Goal: Task Accomplishment & Management: Use online tool/utility

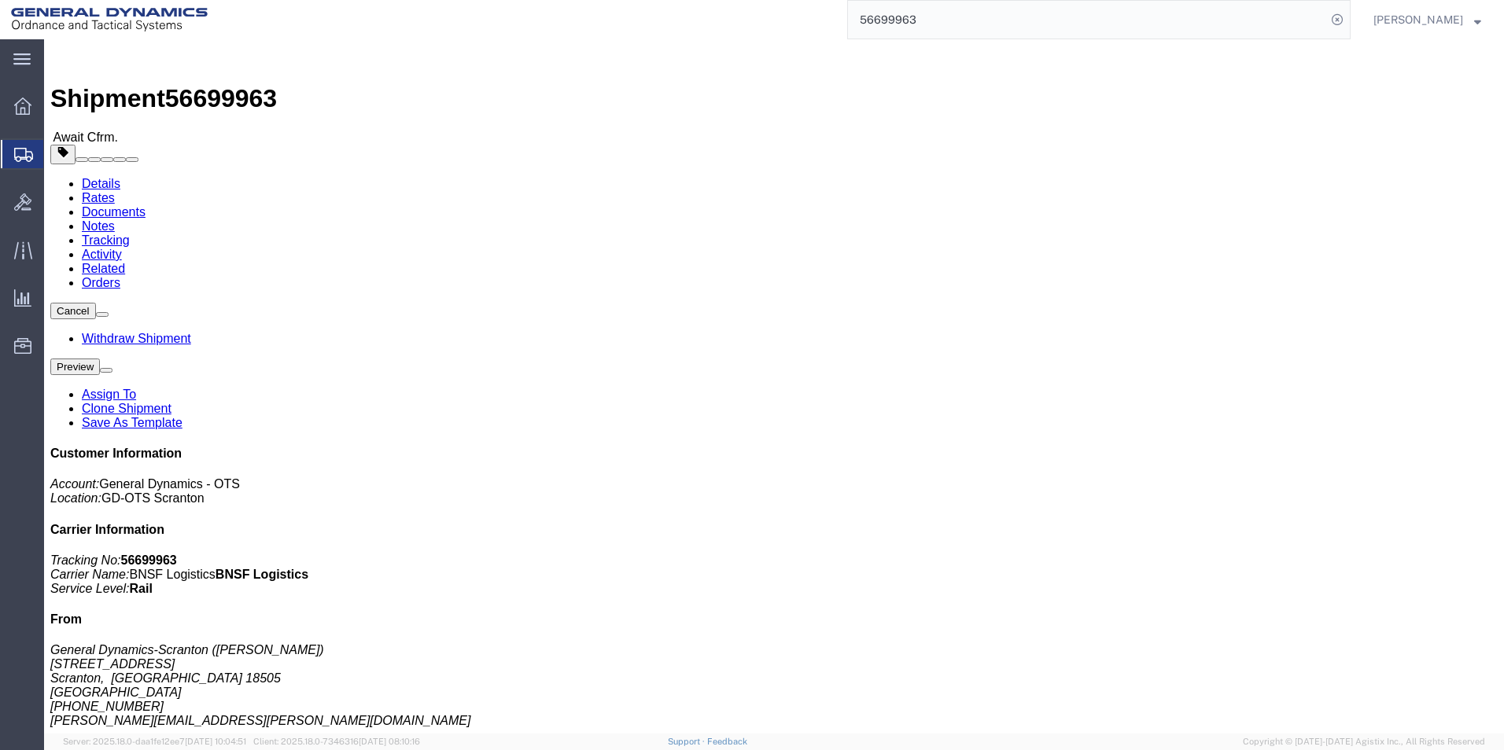
click button "Cancel"
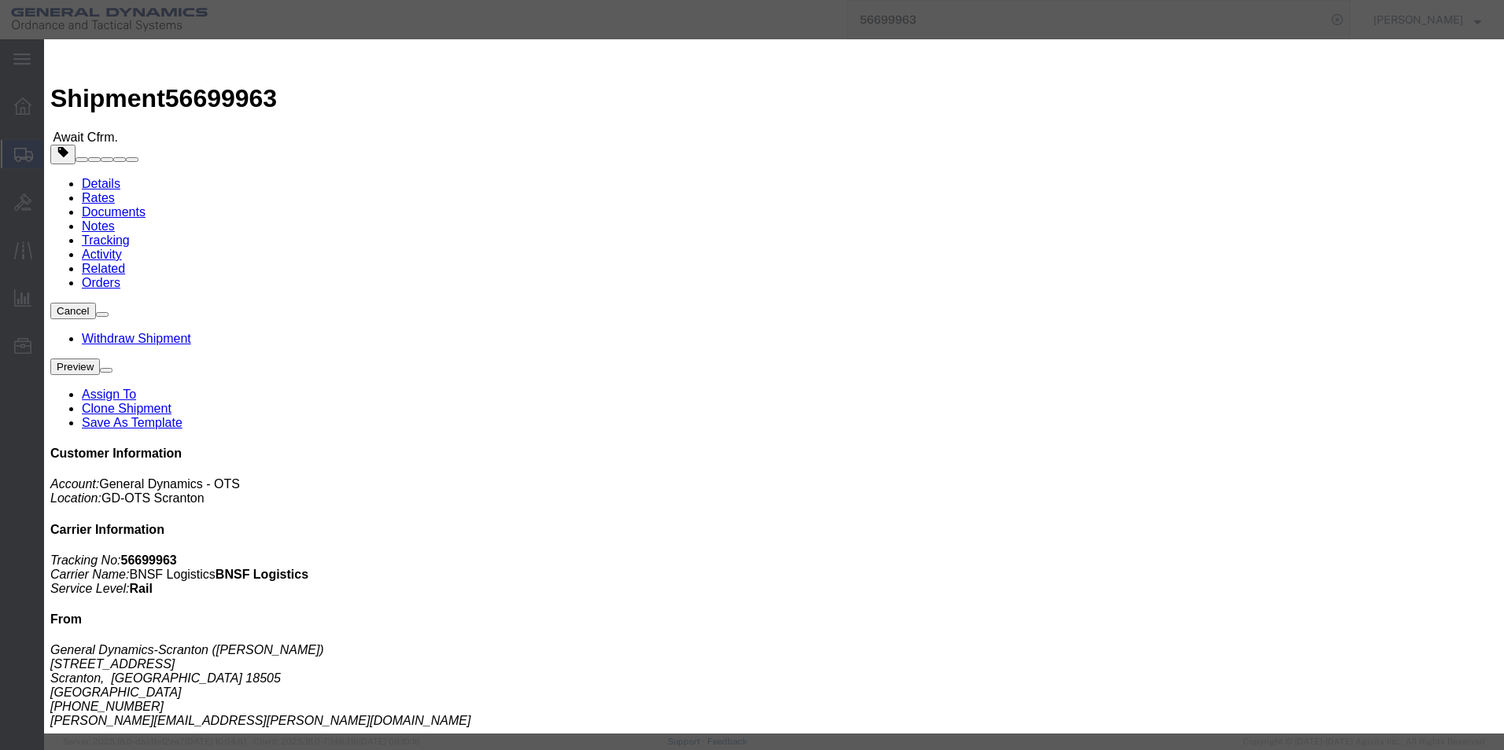
click button "Yes"
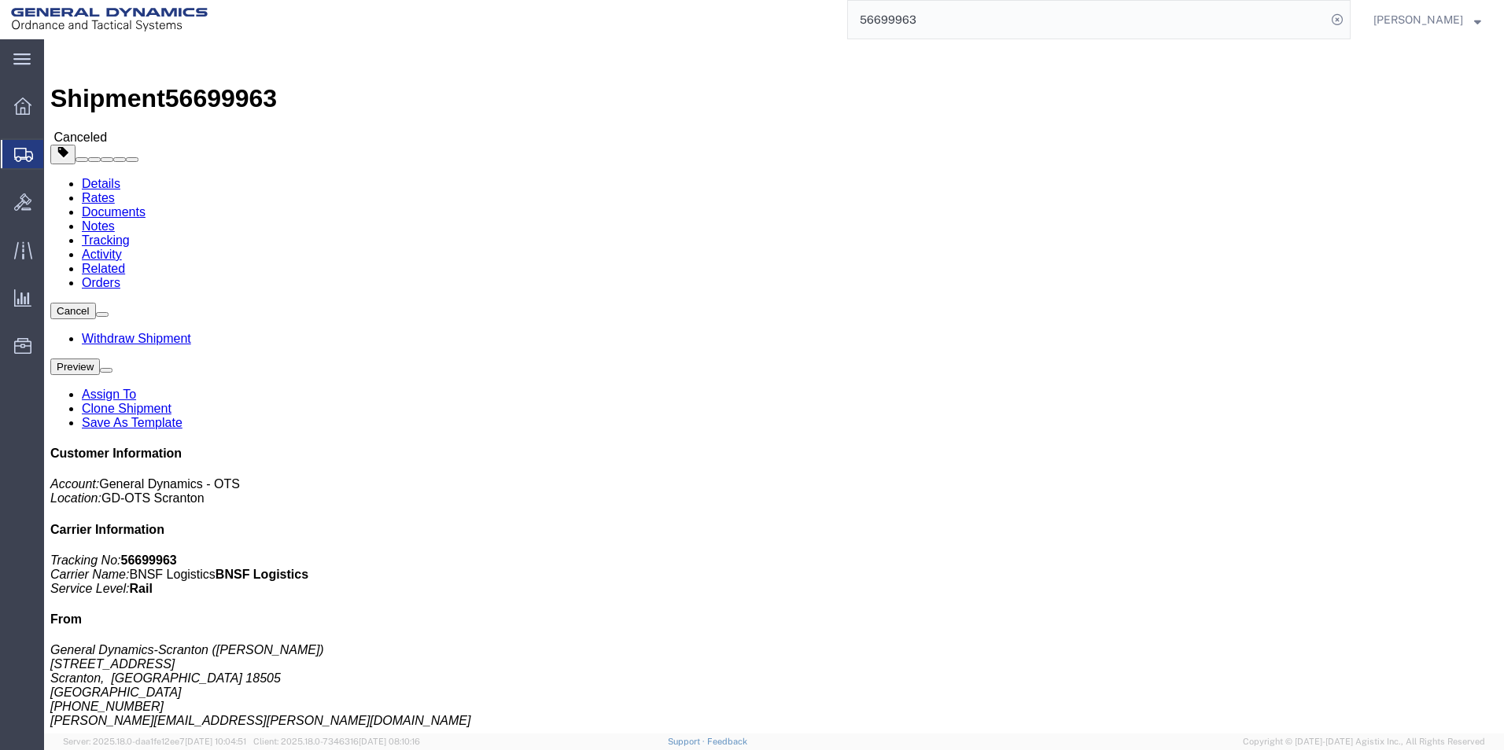
click div
click link "Clone Shipment"
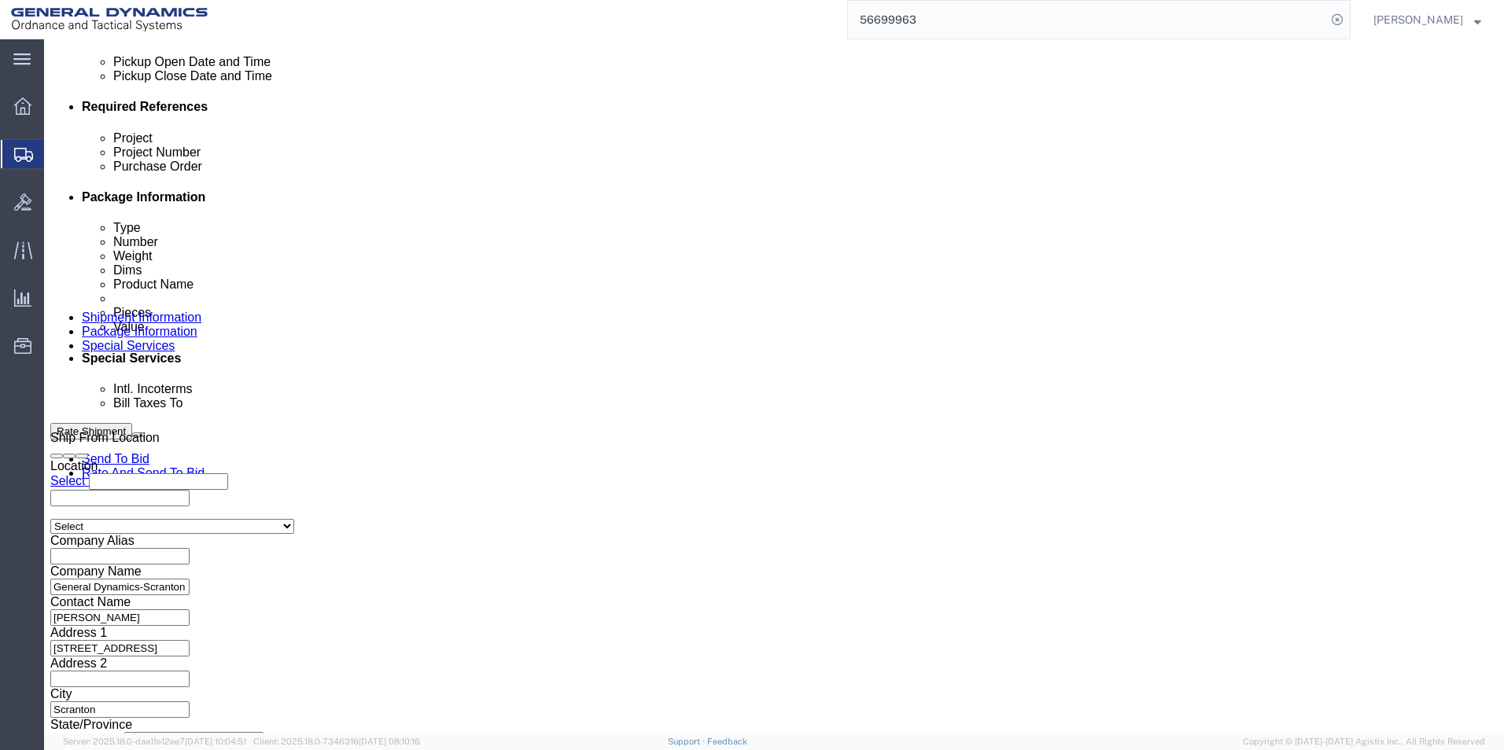
scroll to position [739, 0]
click button "Continue"
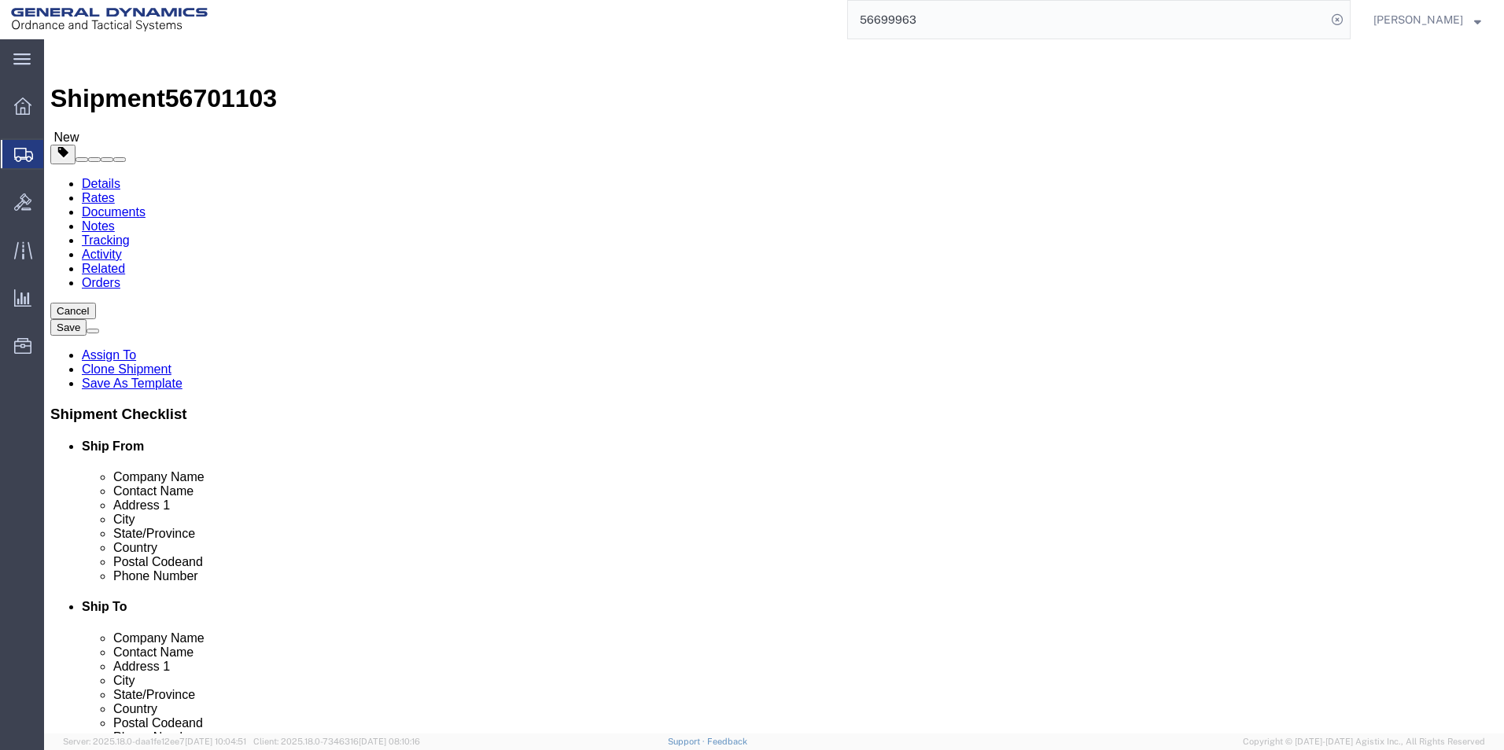
drag, startPoint x: 230, startPoint y: 351, endPoint x: 168, endPoint y: 352, distance: 62.2
click div "Number 8"
type input "224"
drag, startPoint x: 240, startPoint y: 404, endPoint x: 204, endPoint y: 404, distance: 36.2
click div "5440.00 Select kgs lbs"
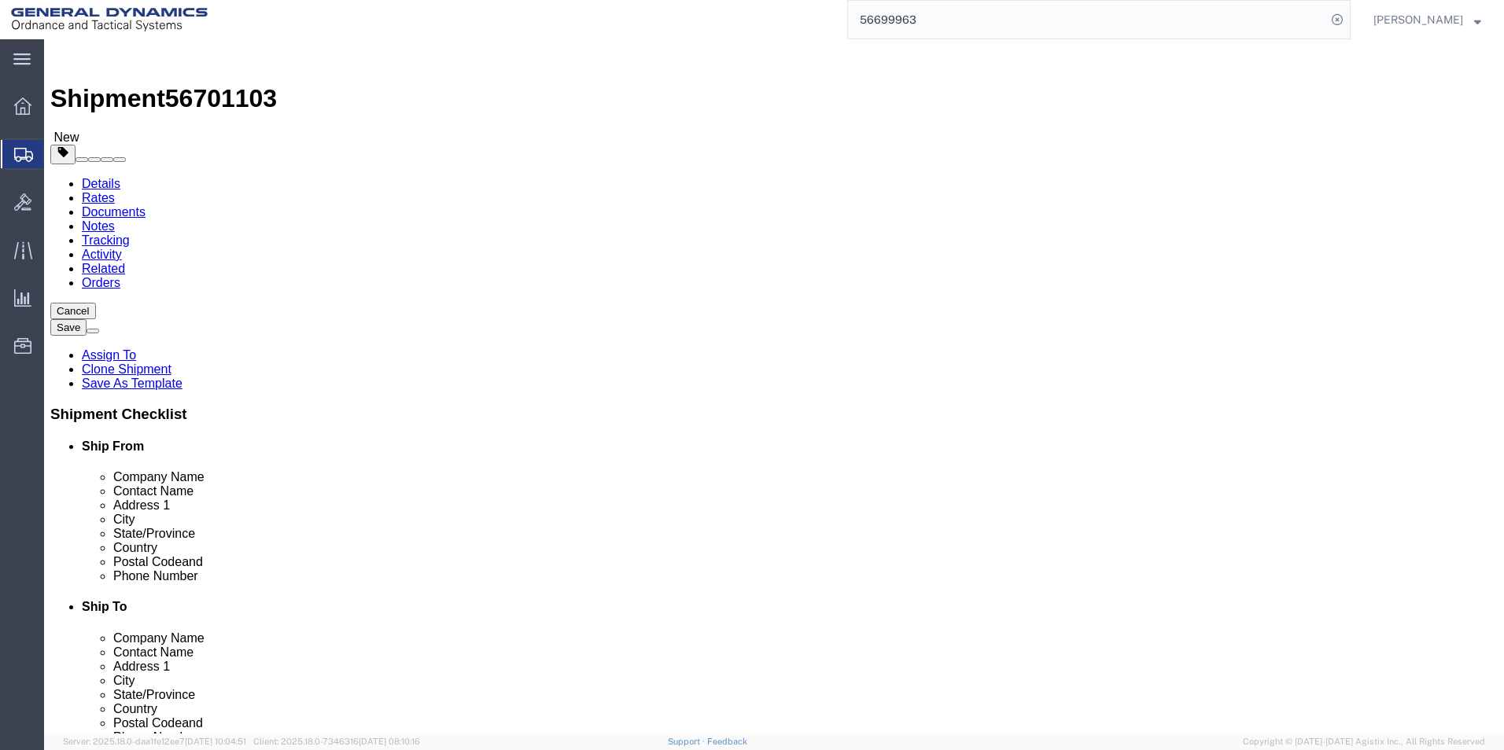
type input "152320.00"
click dd "63.00 Each"
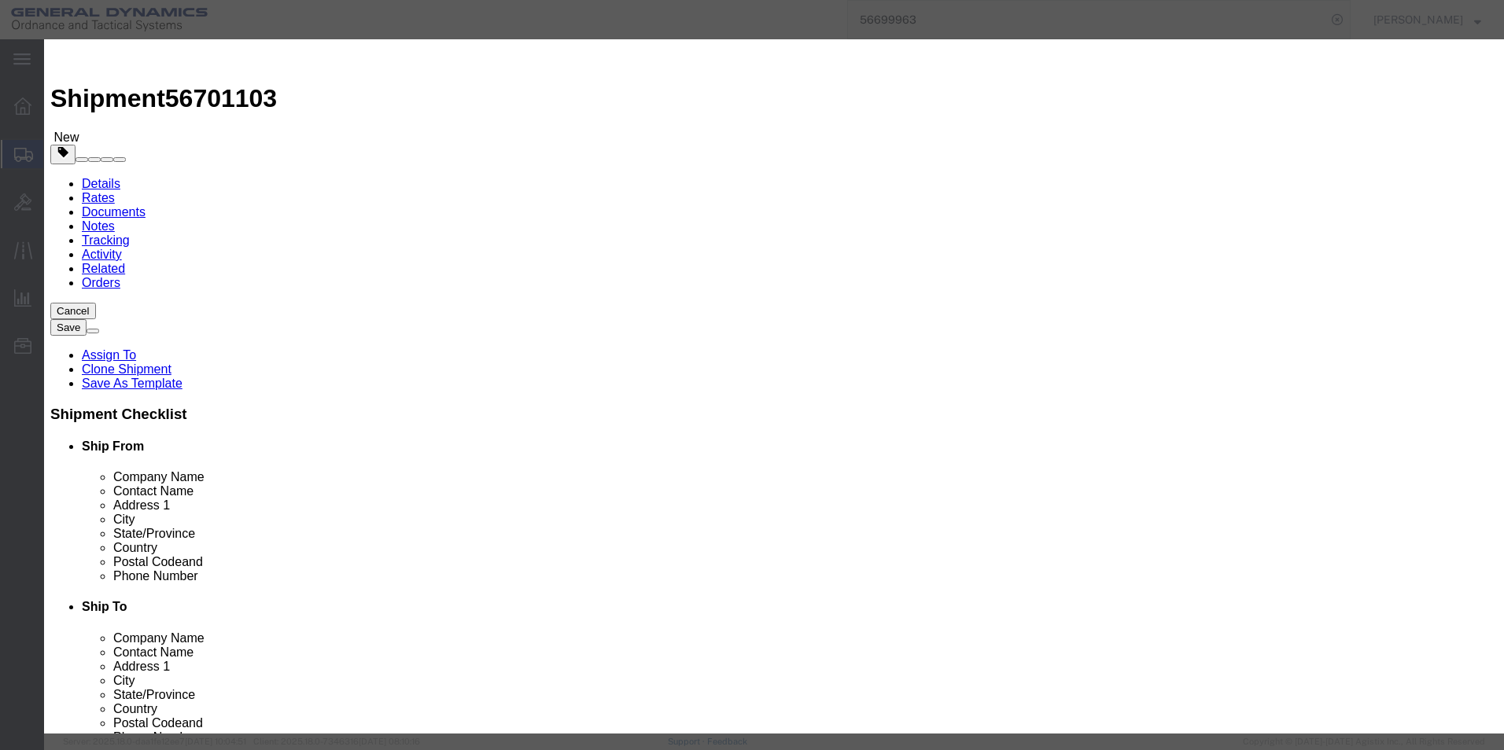
drag, startPoint x: 468, startPoint y: 146, endPoint x: 422, endPoint y: 147, distance: 46.4
click div "Pieces Number of pieces inside all the packages 63.00 Select Bag Barrels 100Boa…"
type input "1791.00"
type input "72686.74"
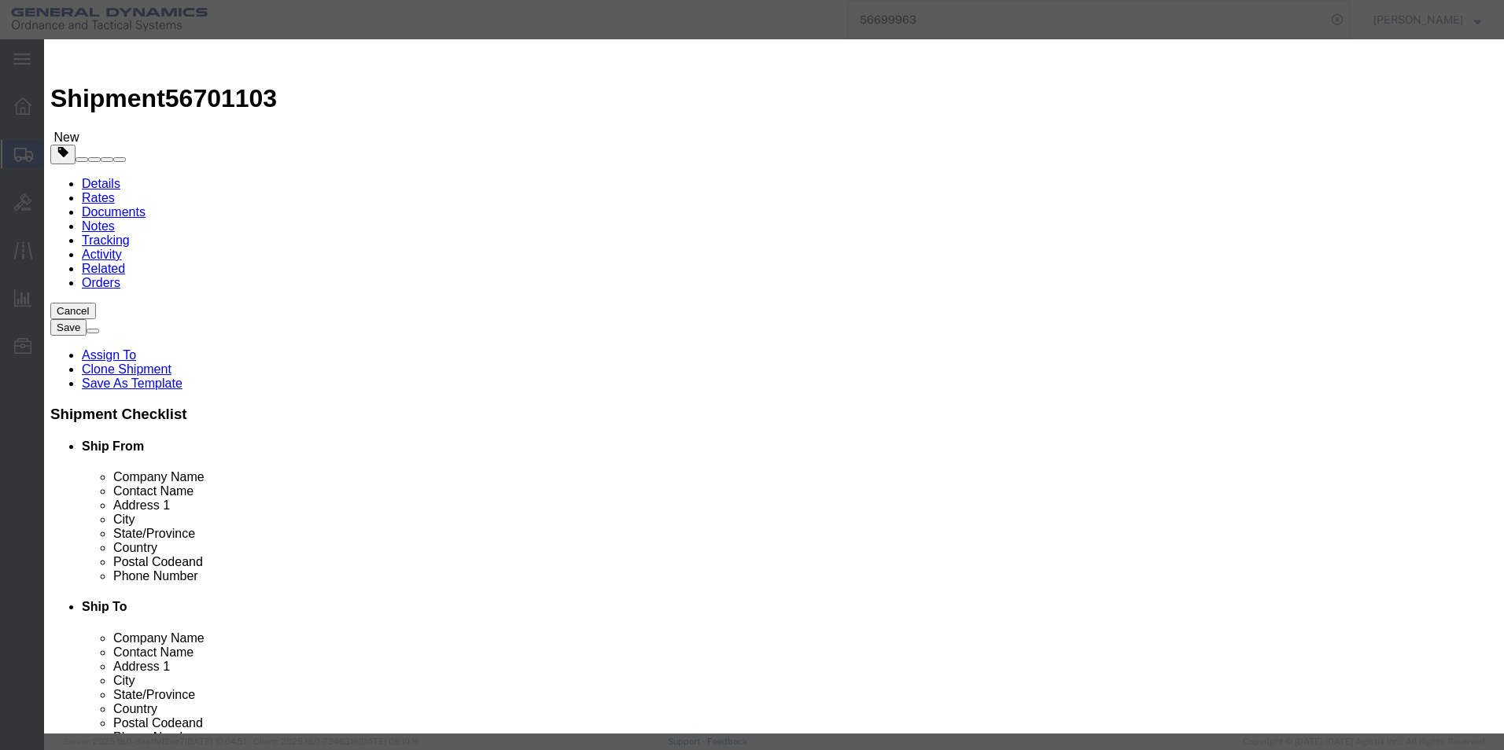
drag, startPoint x: 891, startPoint y: 137, endPoint x: 881, endPoint y: 137, distance: 10.2
click textarea "EMPTY PROJECTILE M795 BODIES DWG# 9326055-1 LOT SOP25G207-019 8 PALLETS= 63 PAR…"
drag, startPoint x: 976, startPoint y: 138, endPoint x: 964, endPoint y: 138, distance: 11.8
click textarea "EMPTY PROJECTILE M795 BODIES DWG# 9326055-1 LOT SOP25G207-019 8 PALLETS= 63 PAR…"
drag, startPoint x: 971, startPoint y: 120, endPoint x: 1026, endPoint y: 134, distance: 55.9
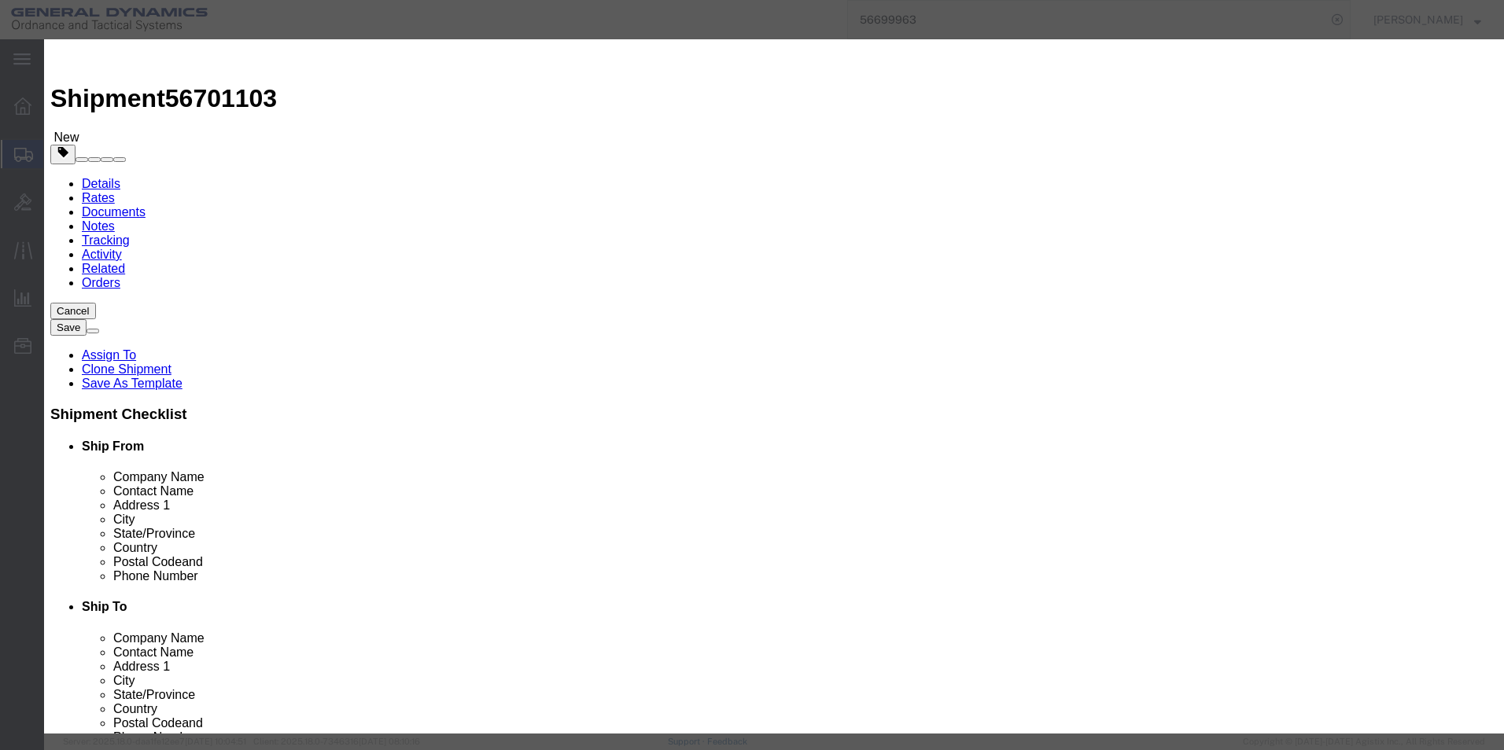
click textarea "EMPTY PROJECTILE M795 BODIES DWG# 9326055-1 LOT SOP25G207-019 8 PALLETS= 63 PAR…"
drag, startPoint x: 1026, startPoint y: 136, endPoint x: 887, endPoint y: 146, distance: 138.8
click textarea "EMPTY PROJECTILE M795 BODIES DWG# 9326055-1 LOT SOP25G207-019 8 PALLETS= 63 PAR…"
type textarea "EMPTY PROJECTILE M795 BODIES DWG# 9326055-1 LOT SOP25G207-019 224 PALLETS= 1791…"
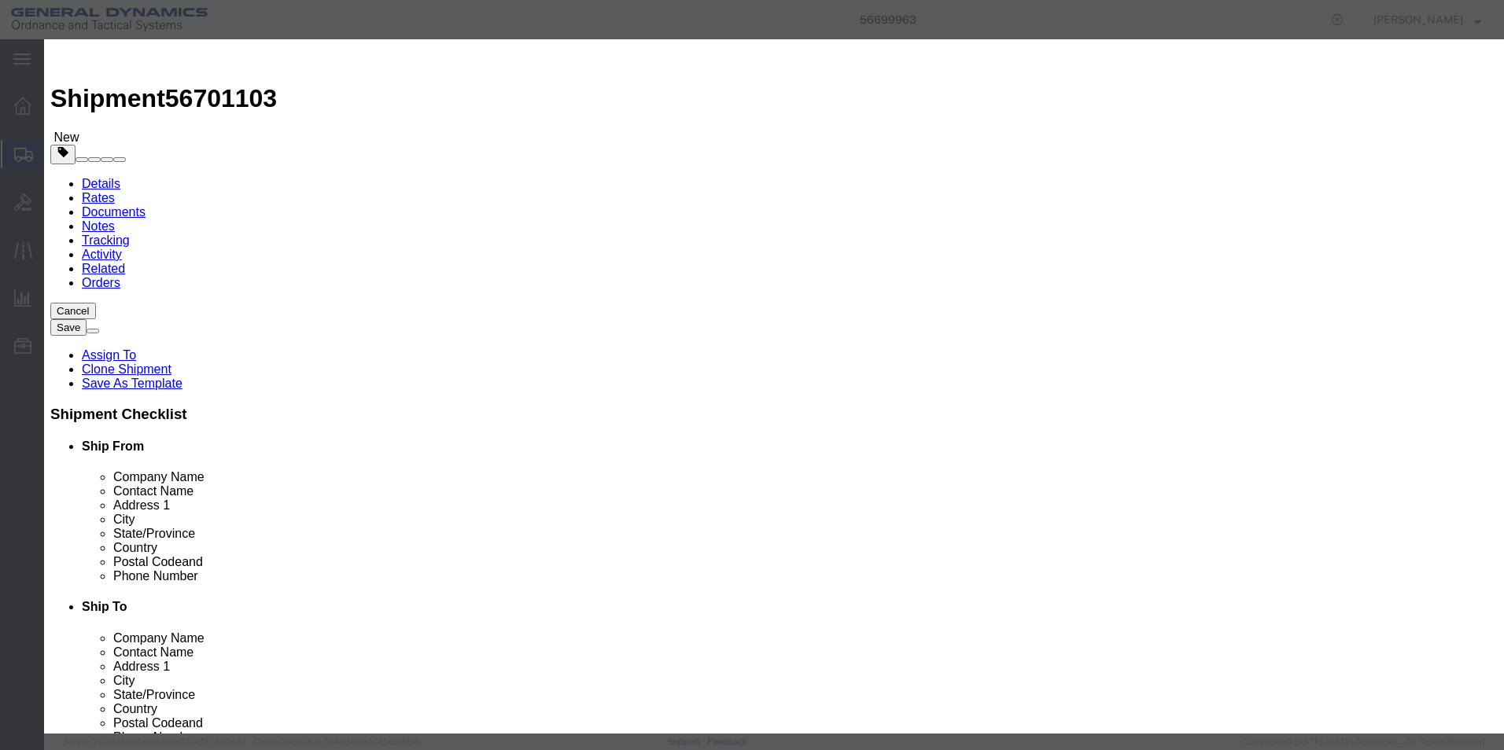
click button "Save & Close"
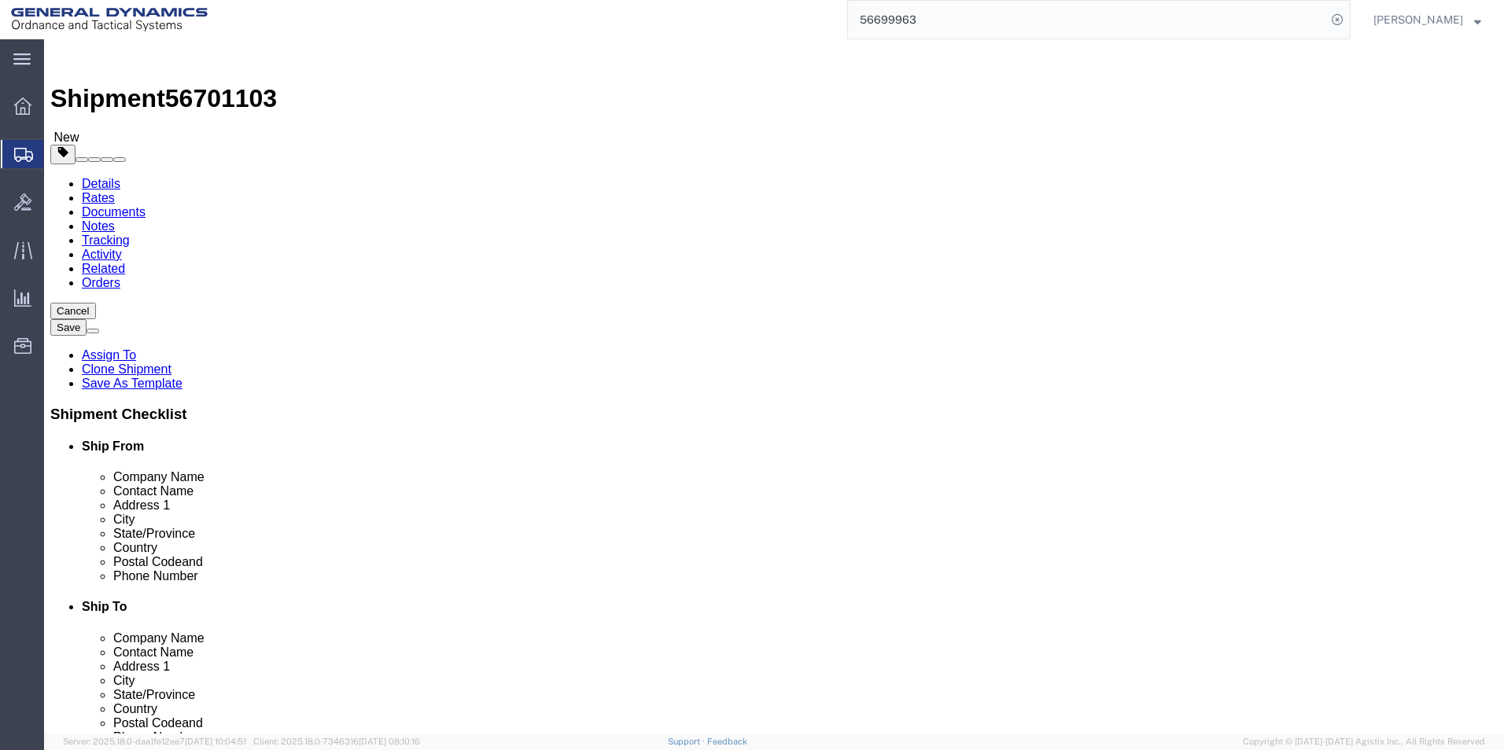
drag, startPoint x: 812, startPoint y: 345, endPoint x: 771, endPoint y: 350, distance: 41.2
click div "280"
type input "64"
drag, startPoint x: 823, startPoint y: 405, endPoint x: 771, endPoint y: 406, distance: 51.9
click div "190400.00 Select kgs lbs"
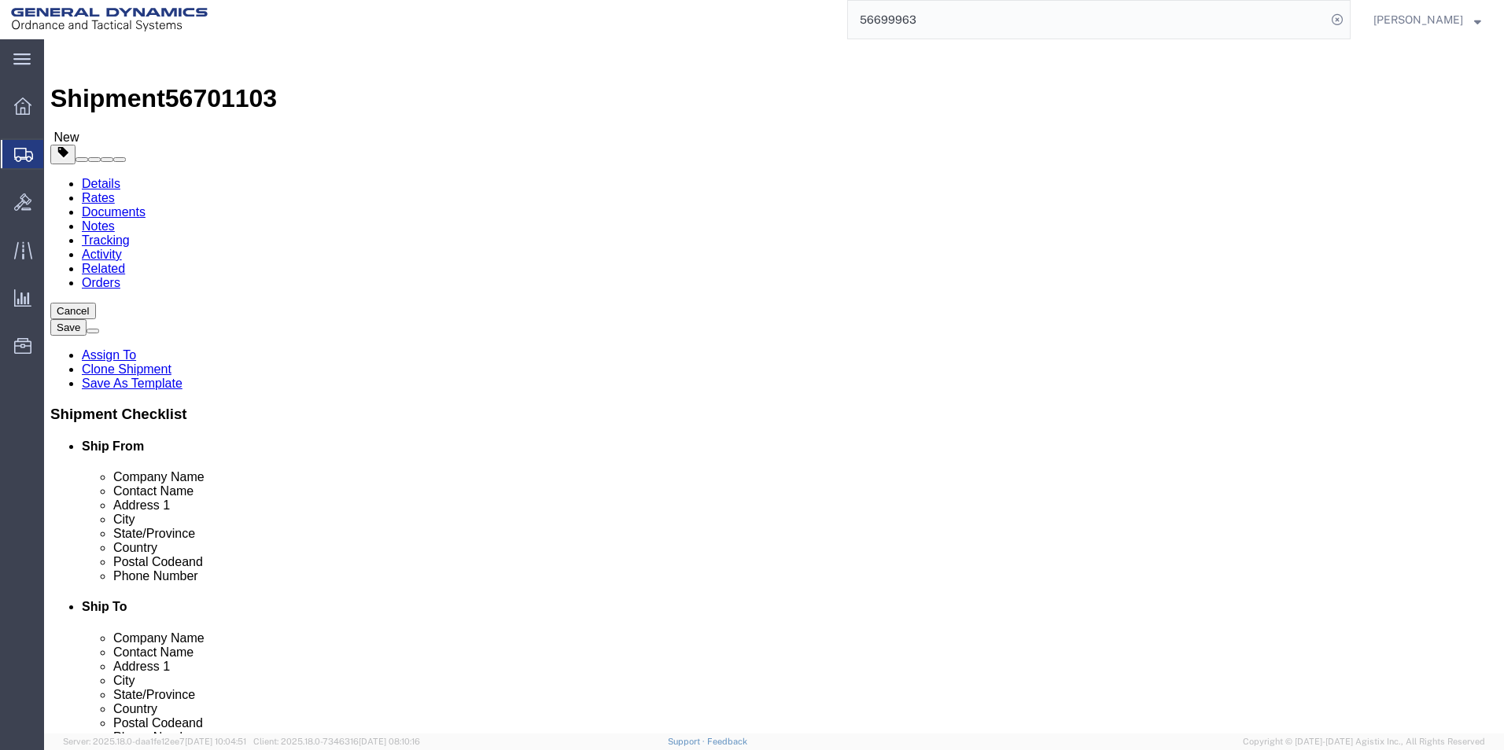
type input "43520.00"
click dd "2240.00 Each"
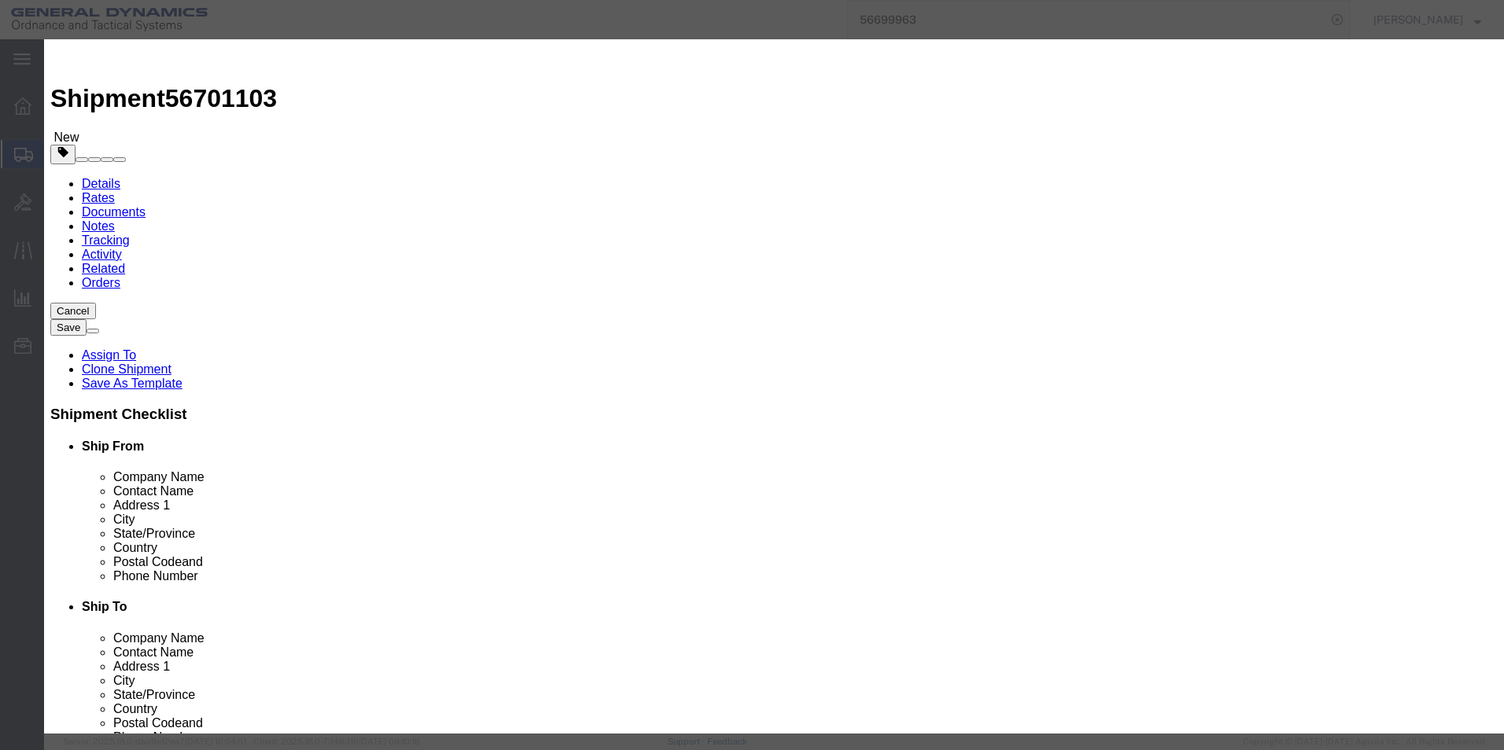
drag, startPoint x: 480, startPoint y: 148, endPoint x: 389, endPoint y: 166, distance: 93.0
click div "Product Name M795 Empty Projectile bodies Pieces 2240.00 Select Bag Barrels 100…"
type input "512.00"
type input "20779.22"
drag, startPoint x: 1026, startPoint y: 134, endPoint x: 878, endPoint y: 133, distance: 148.7
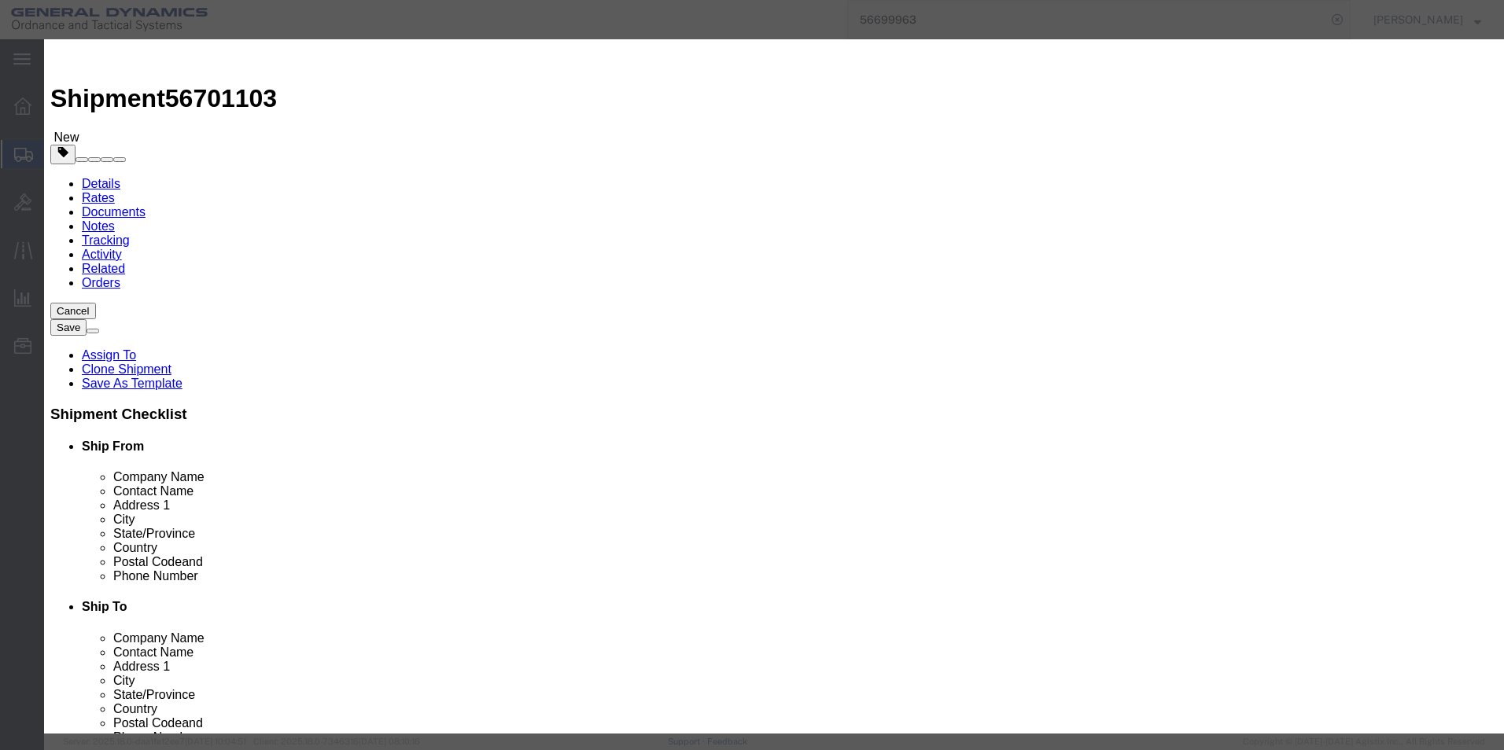
click div "EMPTY PROJECTILE M795 BODIES DWG# 9326055-1 LOT SOP25H207-020 280 PALLETS= 2240…"
click textarea "EMPTY PROJECTILE M795 BODIES DWG# 9326055-1 LOT SOP25H207-020 280 PALLETS= 2240…"
drag, startPoint x: 904, startPoint y: 135, endPoint x: 886, endPoint y: 137, distance: 18.2
click textarea "EMPTY PROJECTILE M795 BODIES DWG# 9326055-1 LOT SOP25H207-020 280 PALLETS= 2240…"
drag, startPoint x: 981, startPoint y: 133, endPoint x: 960, endPoint y: 135, distance: 21.4
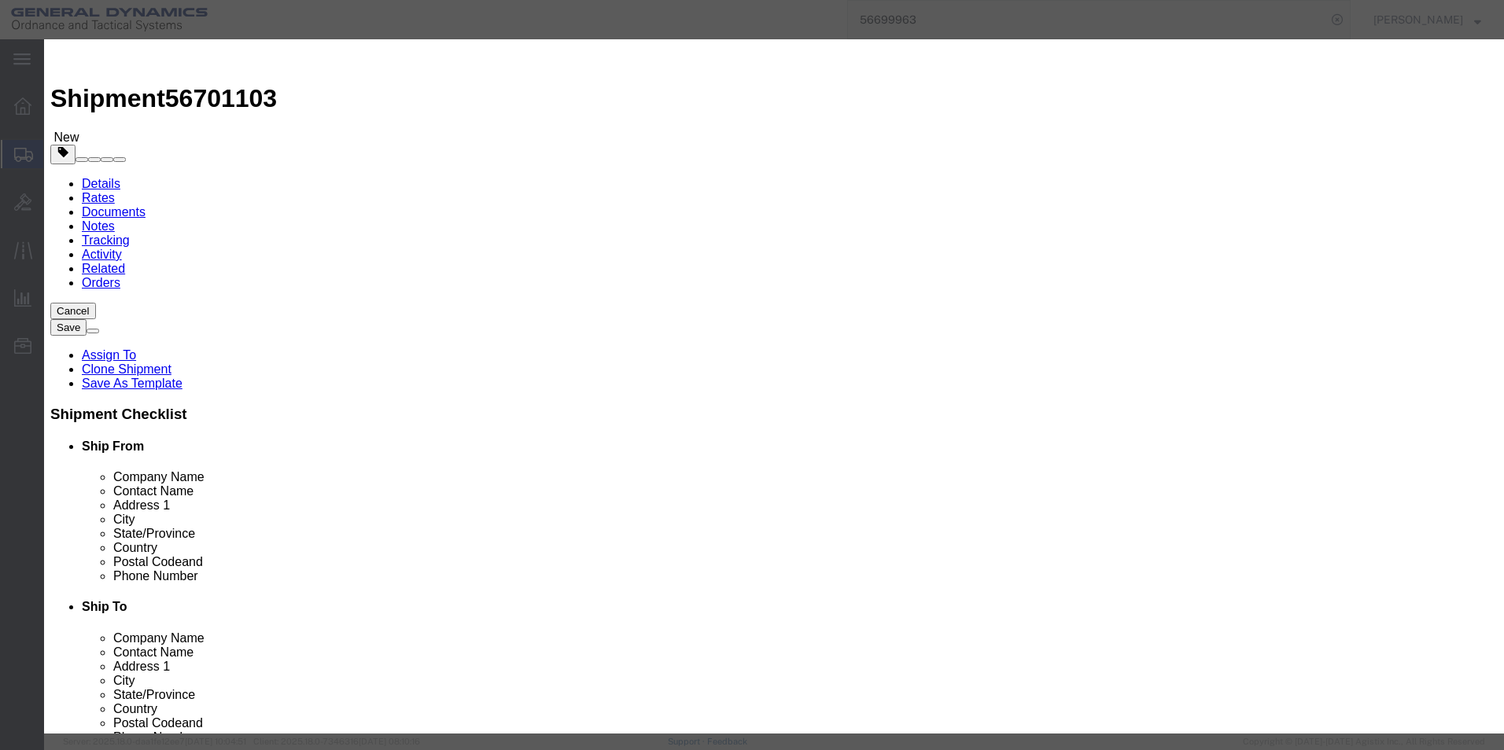
click textarea "EMPTY PROJECTILE M795 BODIES DWG# 9326055-1 LOT SOP25H207-020 280 PALLETS= 2240…"
type textarea "EMPTY PROJECTILE M795 BODIES DWG# 9326055-1 LOT SOP25H207-020 64 PALLETS= 512 P…"
click button "Save & Close"
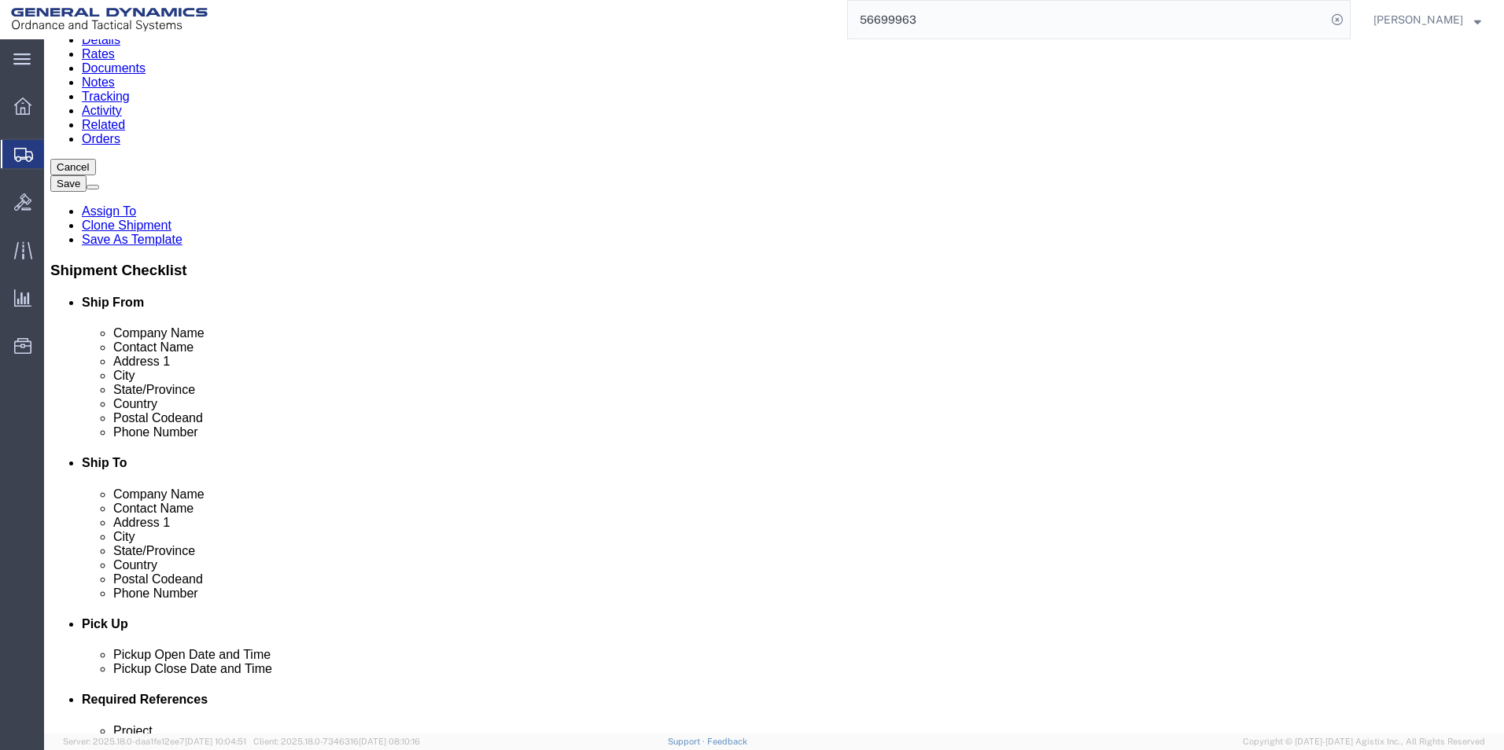
scroll to position [146, 0]
click button "Continue"
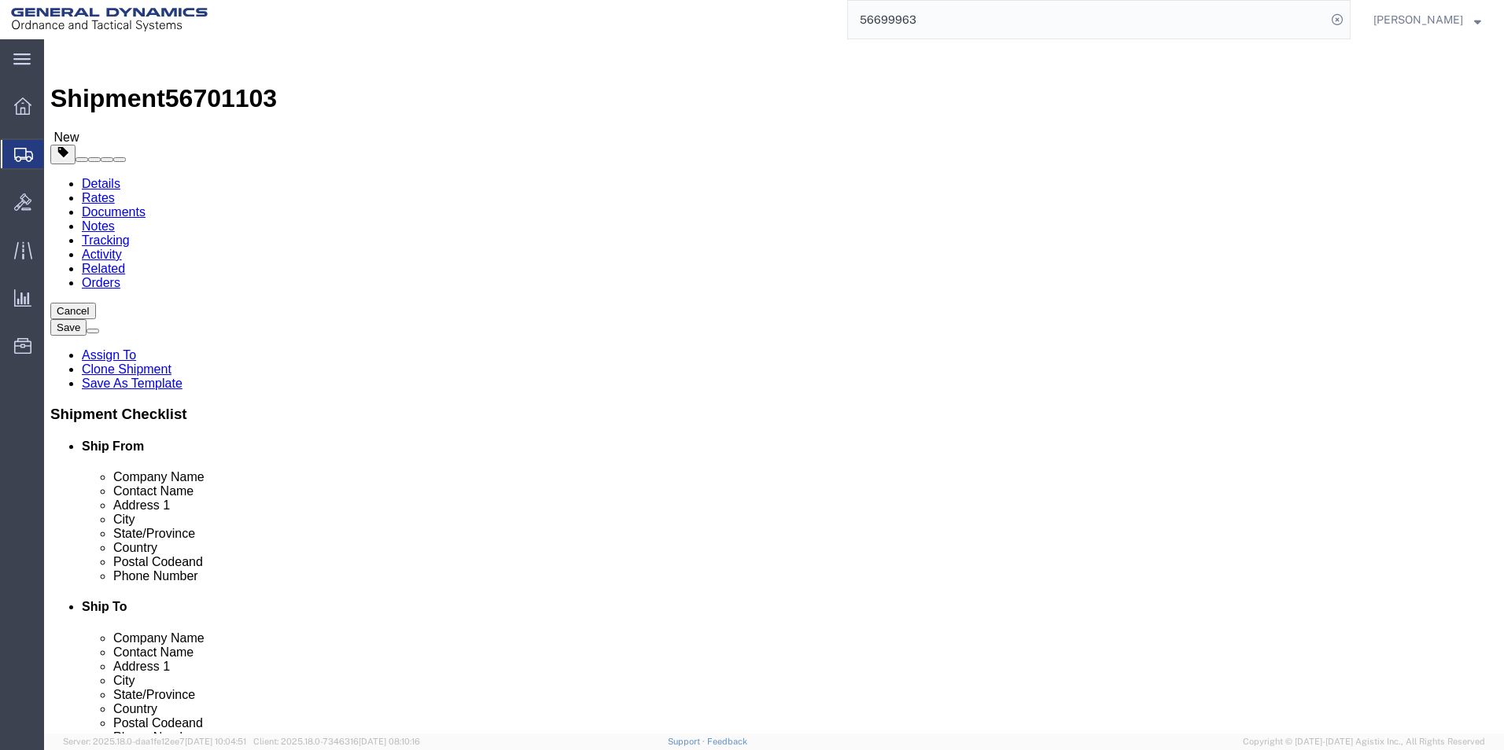
drag, startPoint x: 709, startPoint y: 347, endPoint x: 593, endPoint y: 355, distance: 115.9
click textarea "LOTS # SOP25G207-019 - 8 PALLETS= 63 PARTS. SOP25H207-020 280 PALLETS= 2240 PAR…"
paste textarea "224 PALLETS= 1791"
drag, startPoint x: 608, startPoint y: 379, endPoint x: 593, endPoint y: 339, distance: 42.8
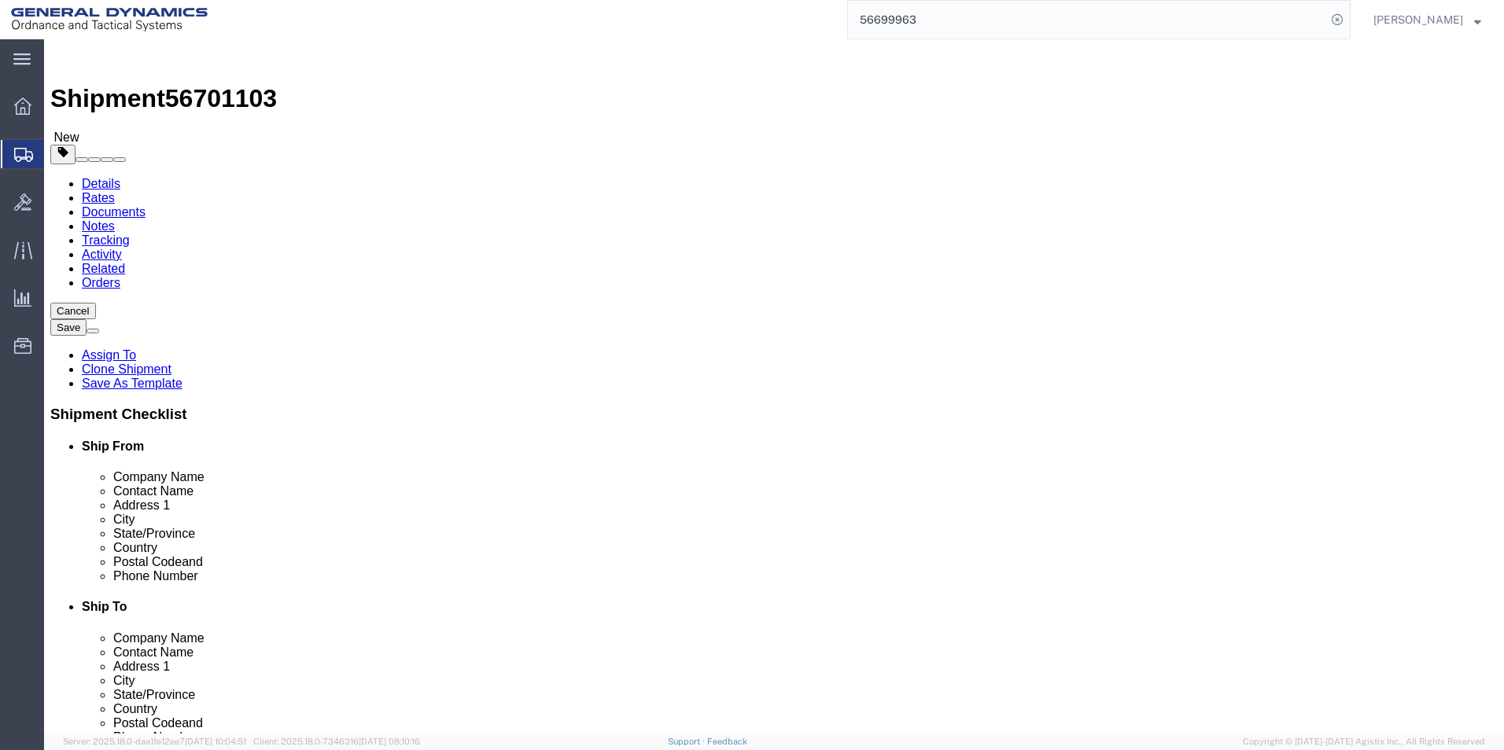
click textarea "LOTS # SOP25G207-019 - 8 PALLETS= 63 PARTS. SOP25H207-020 280 PALLETS= 2240 PAR…"
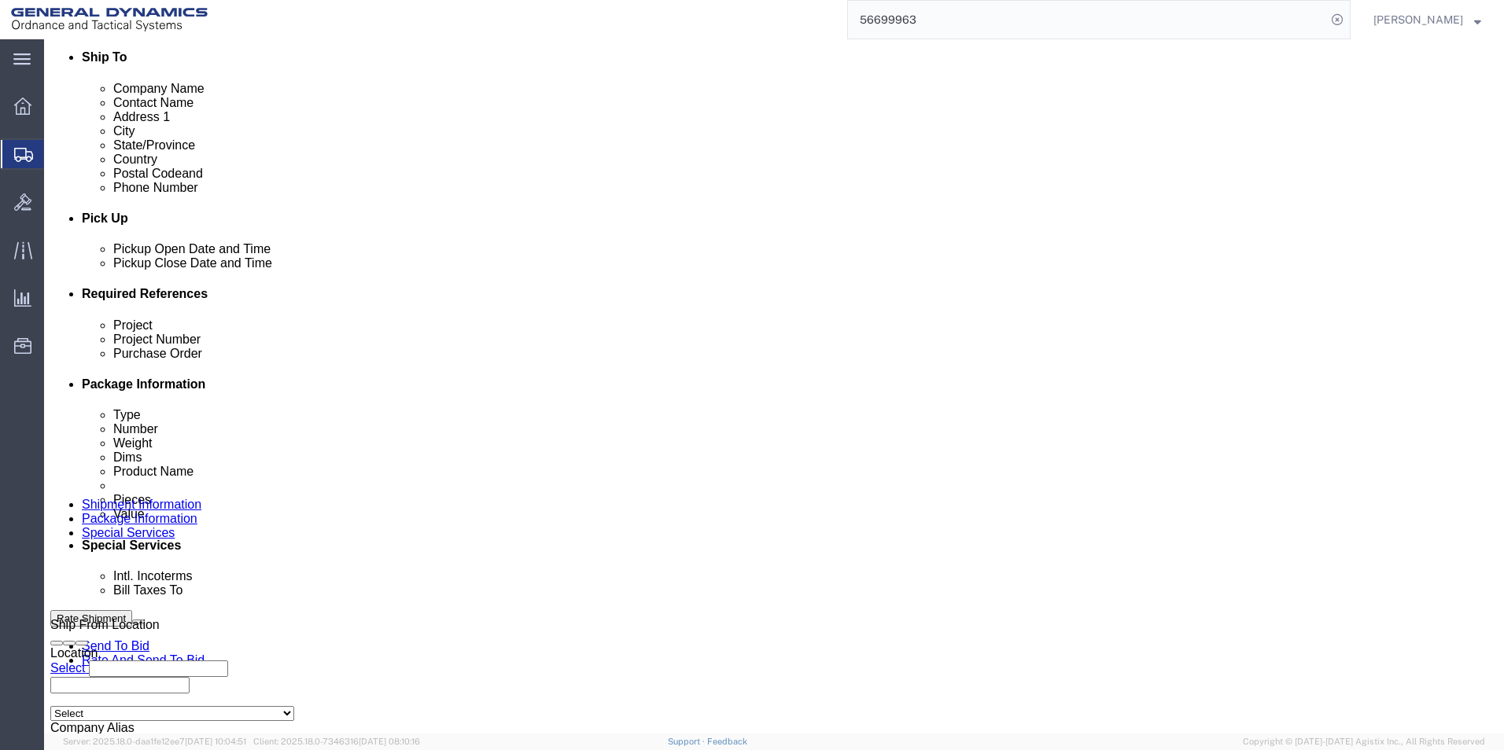
scroll to position [551, 0]
type textarea "LOTS # SOP25G207-019 - 224 PALLETS= 1791 PARTS. SOP25H207-020 64 PALLETS= 512 P…"
drag, startPoint x: 370, startPoint y: 486, endPoint x: 359, endPoint y: 504, distance: 21.2
click select "Select Recipient Account Sender/Shipper Third Party Account"
select select "SHIP"
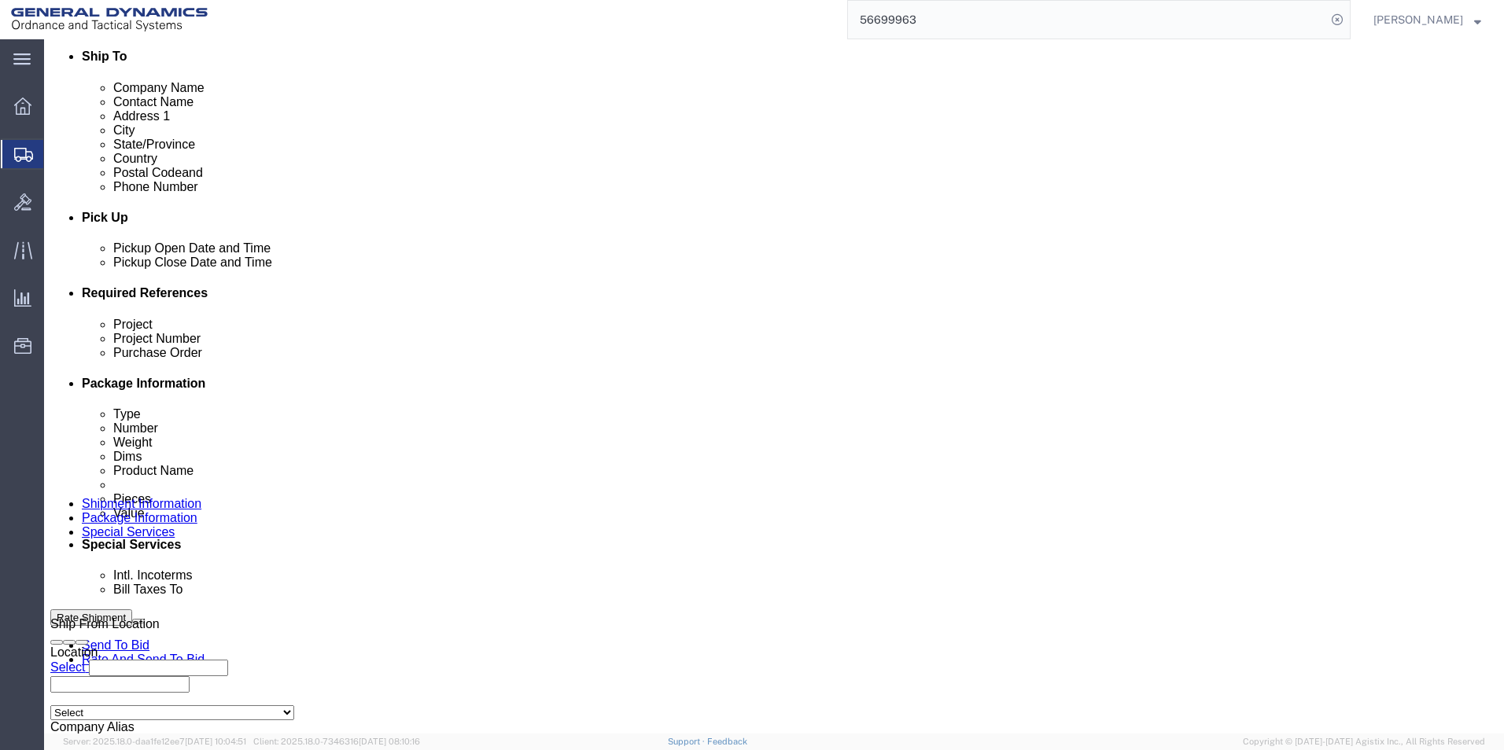
click select "Select Recipient Account Sender/Shipper Third Party Account"
click div "Billing Location Select Select My Profile Location GD-OTS [GEOGRAPHIC_DATA] (Co…"
click button "Rate Shipment"
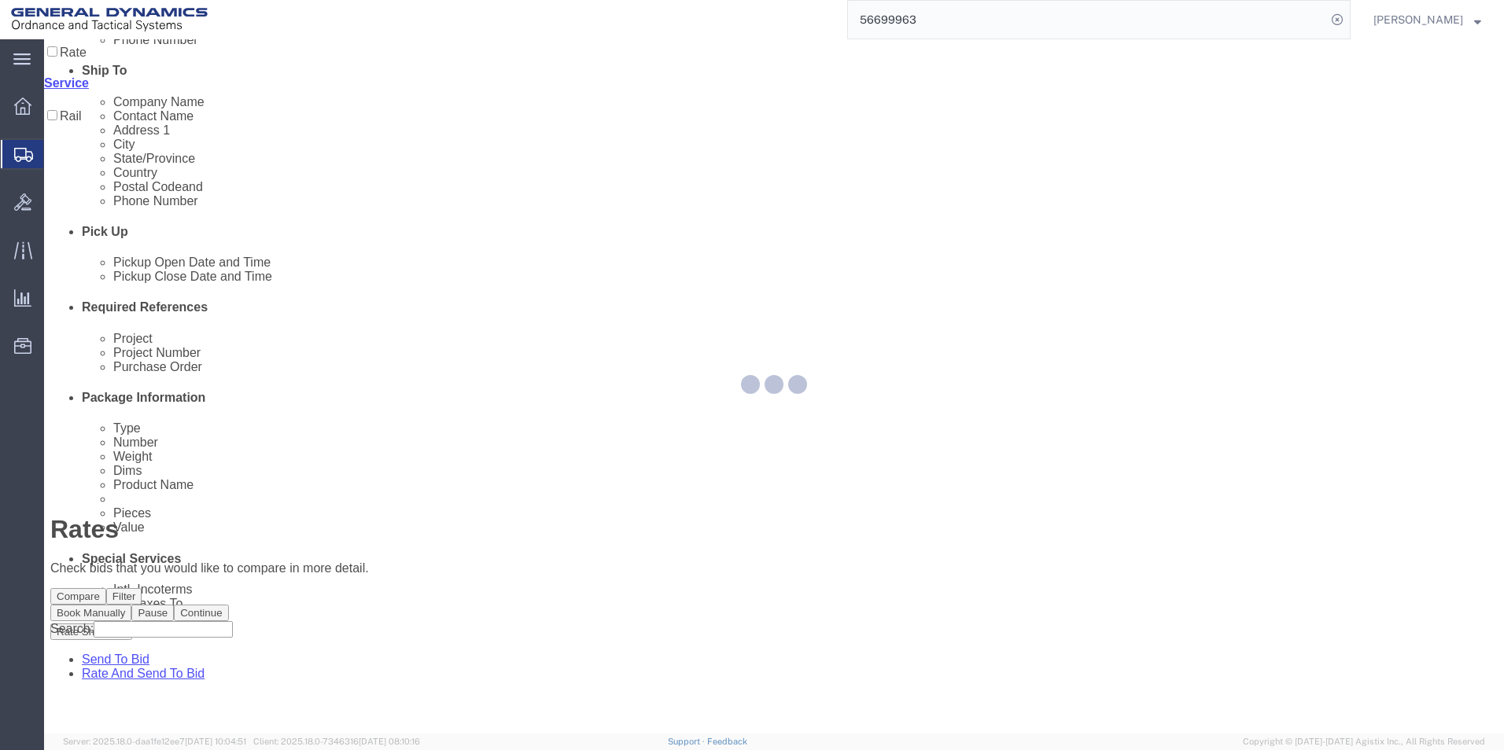
scroll to position [0, 0]
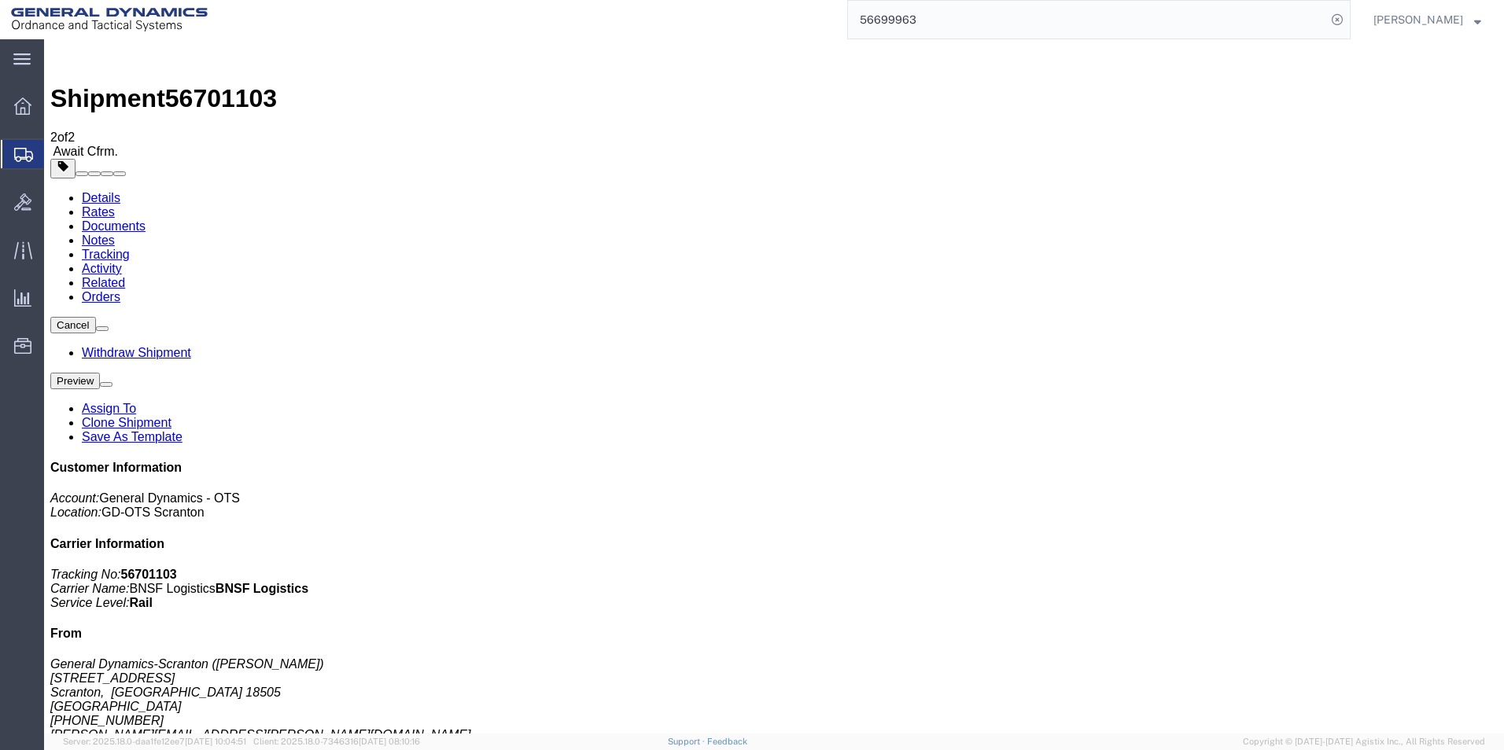
click at [953, 18] on input "56699963" at bounding box center [1087, 20] width 478 height 38
type input "56700359"
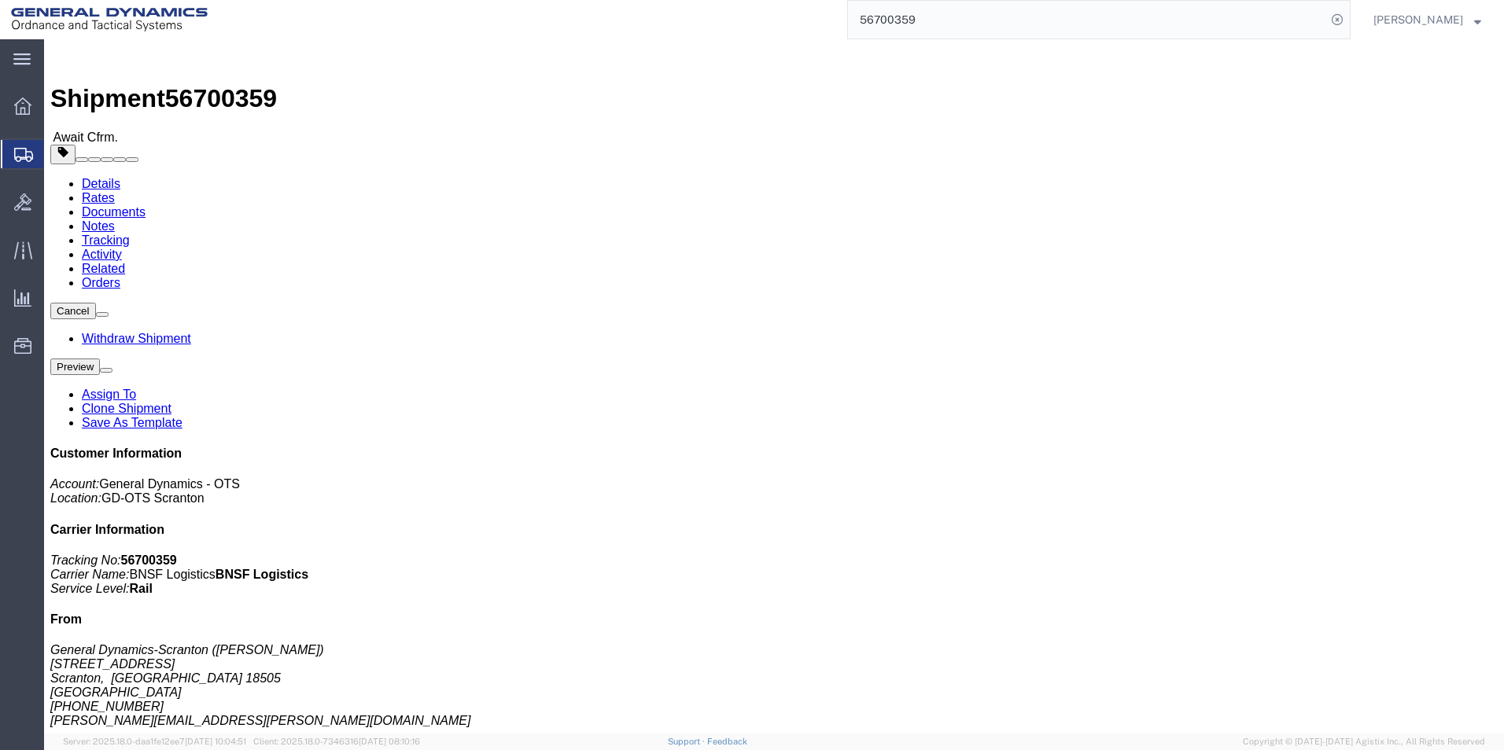
click button "Cancel"
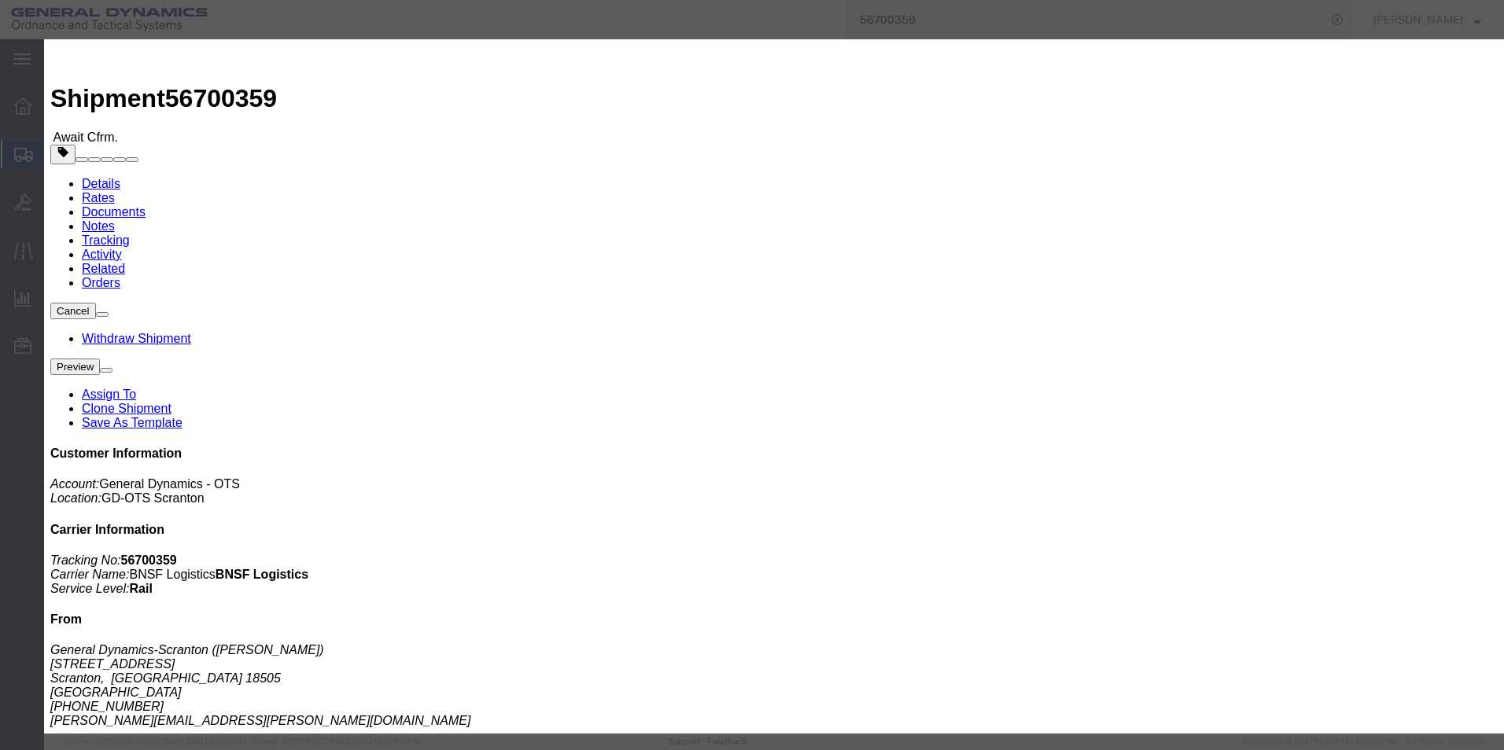
click button "Yes"
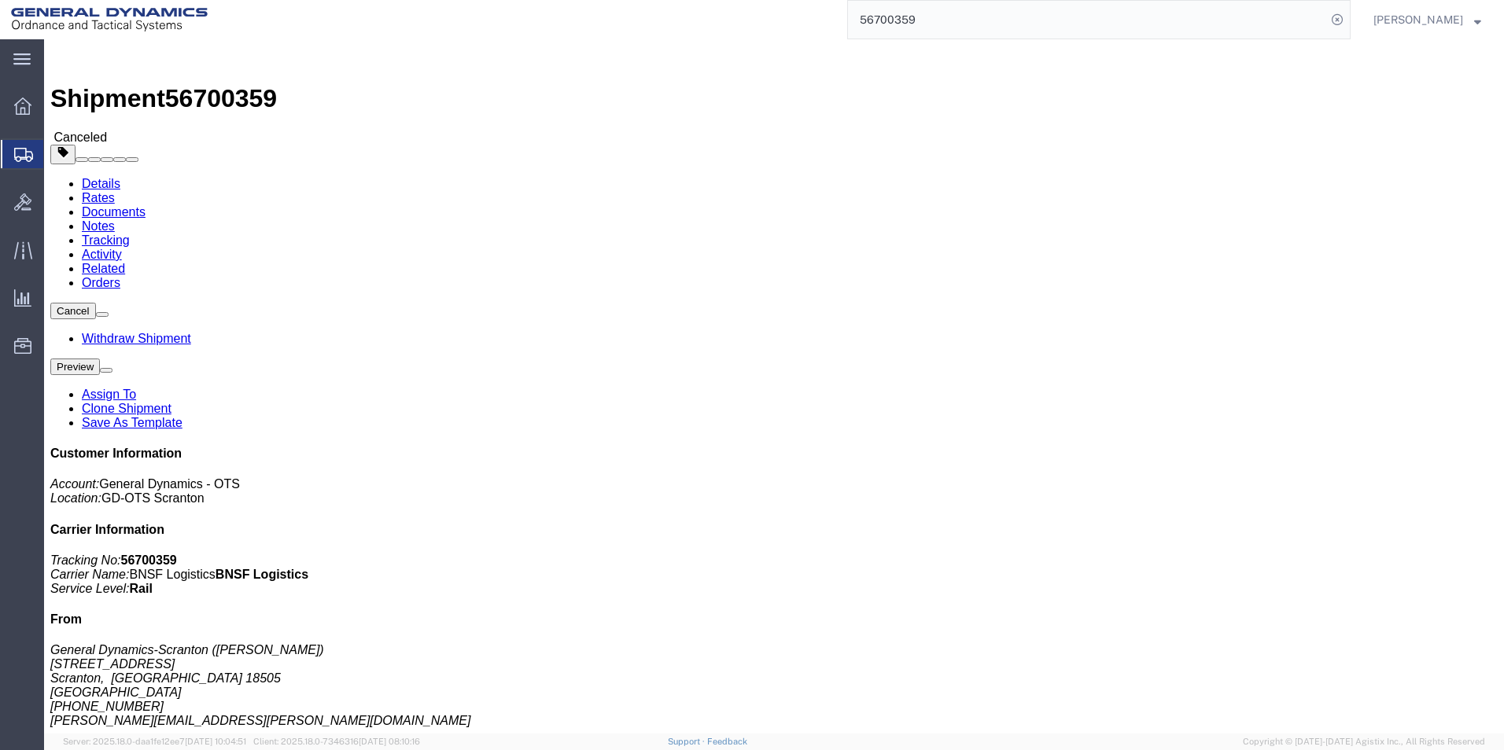
click div
click body "Shipment 56700359 Canceled Details Rates Documents Notes Tracking Activity Rela…"
click link "Clone Shipment"
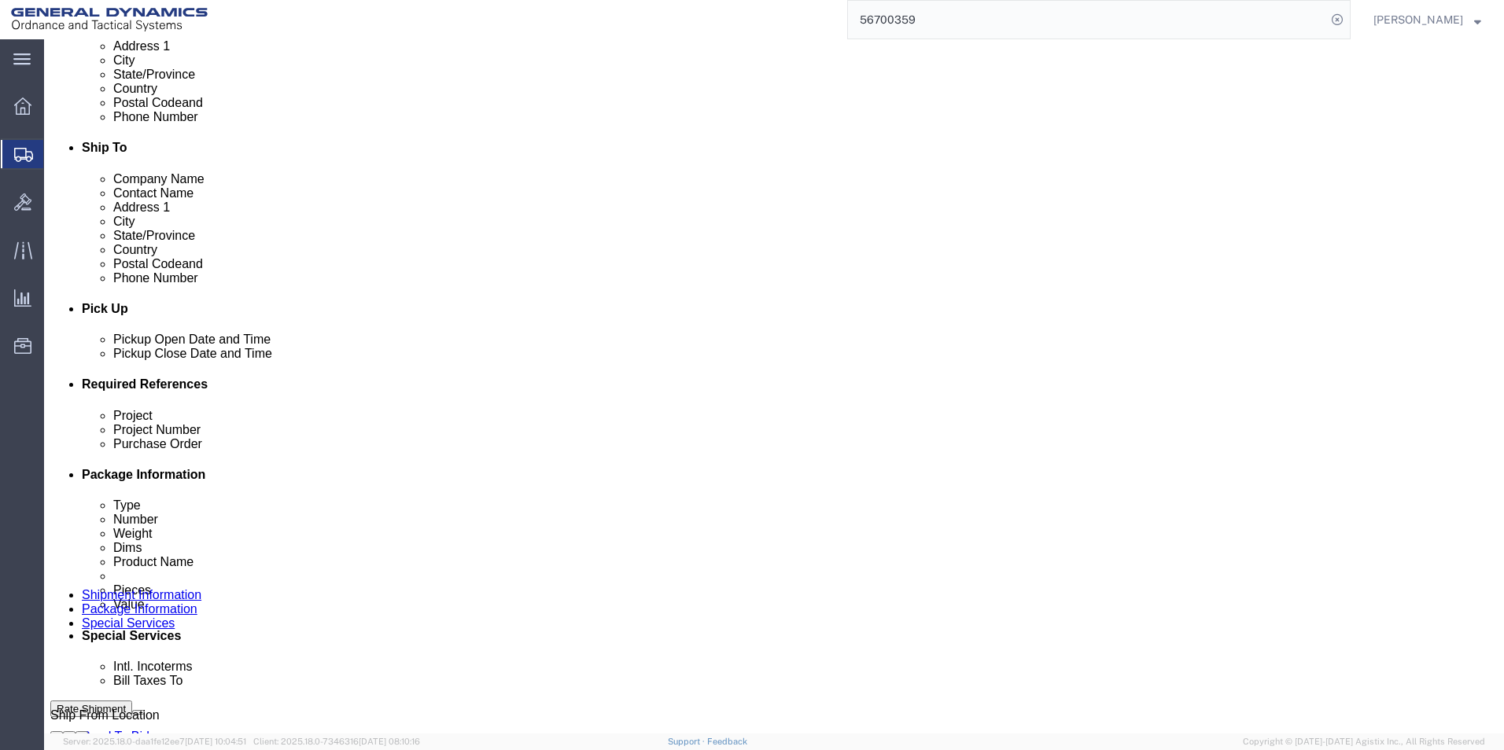
scroll to position [708, 0]
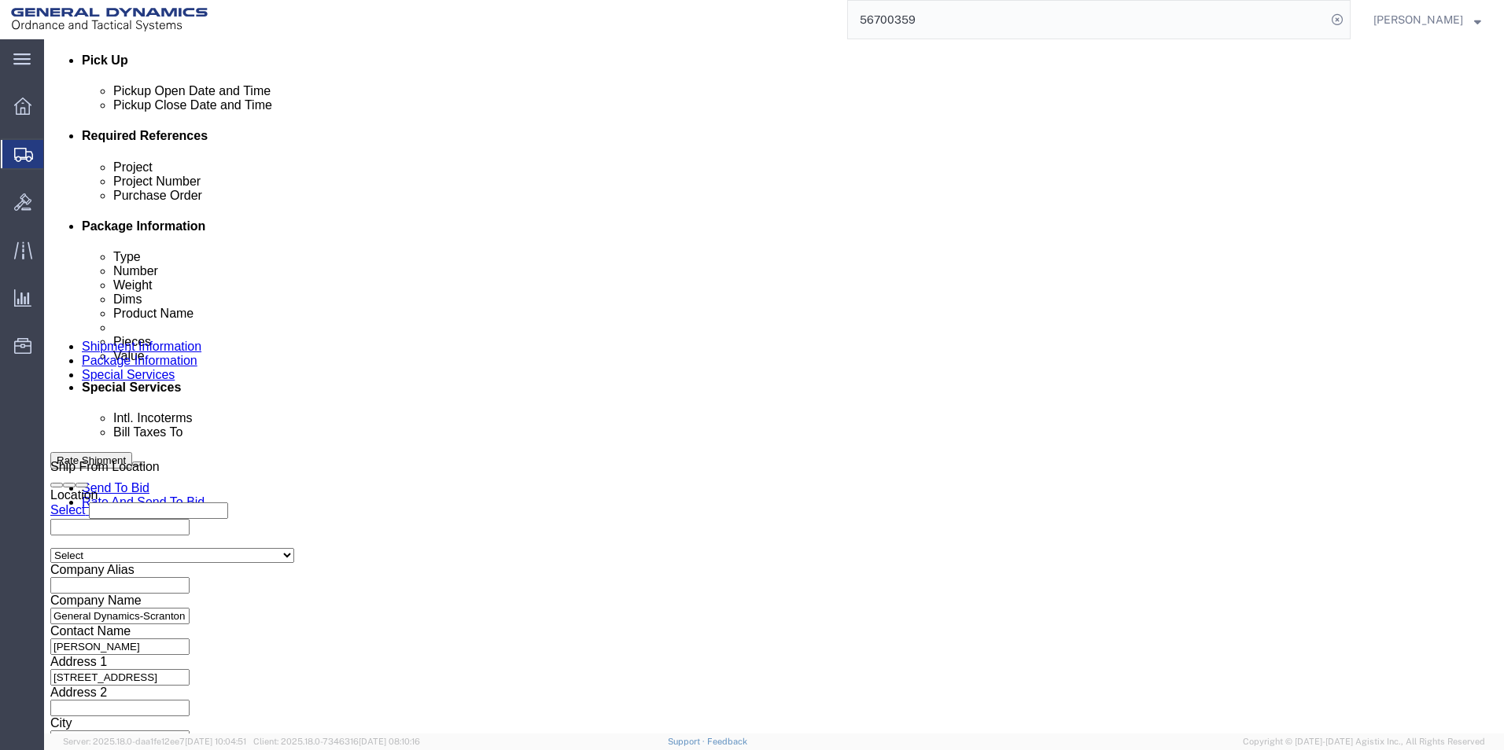
click button "Continue"
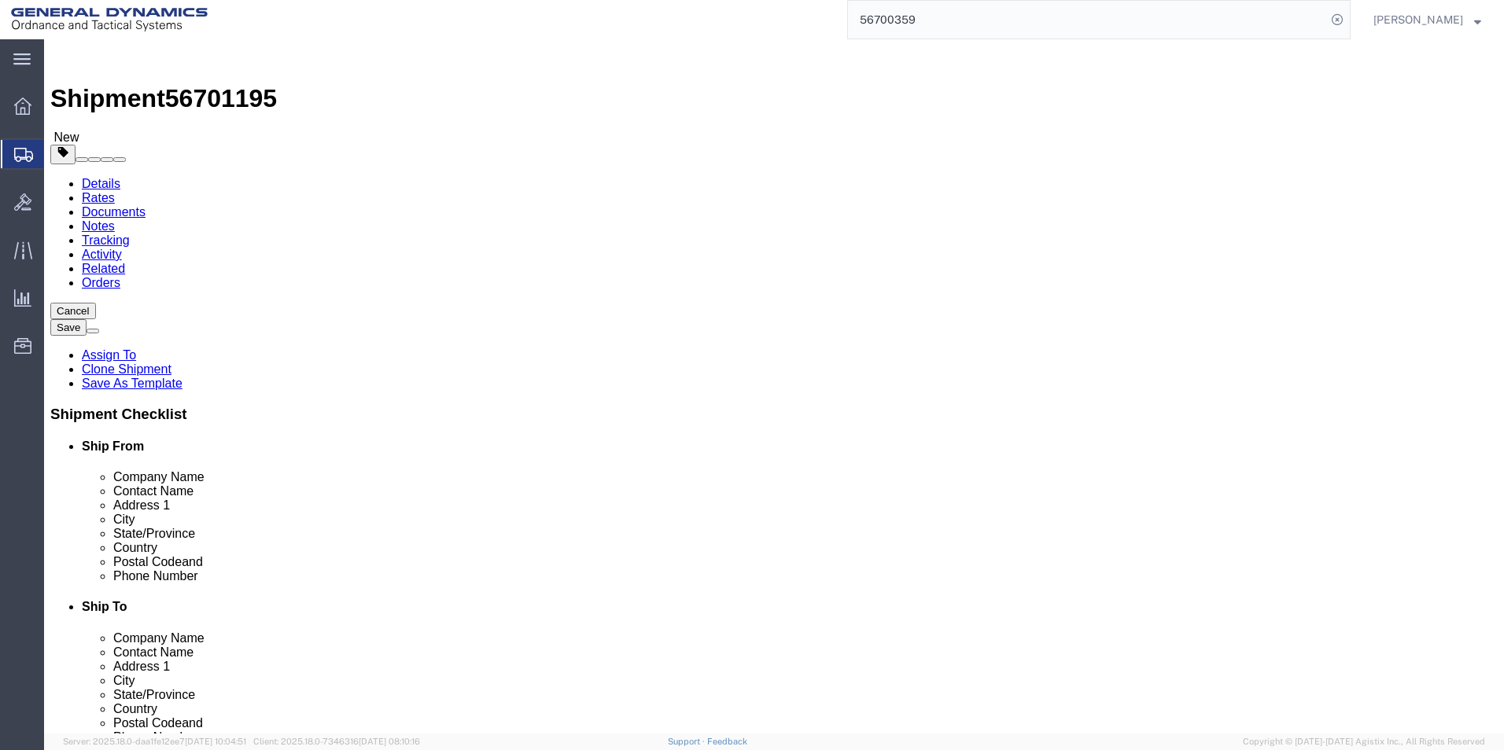
click button "Continue"
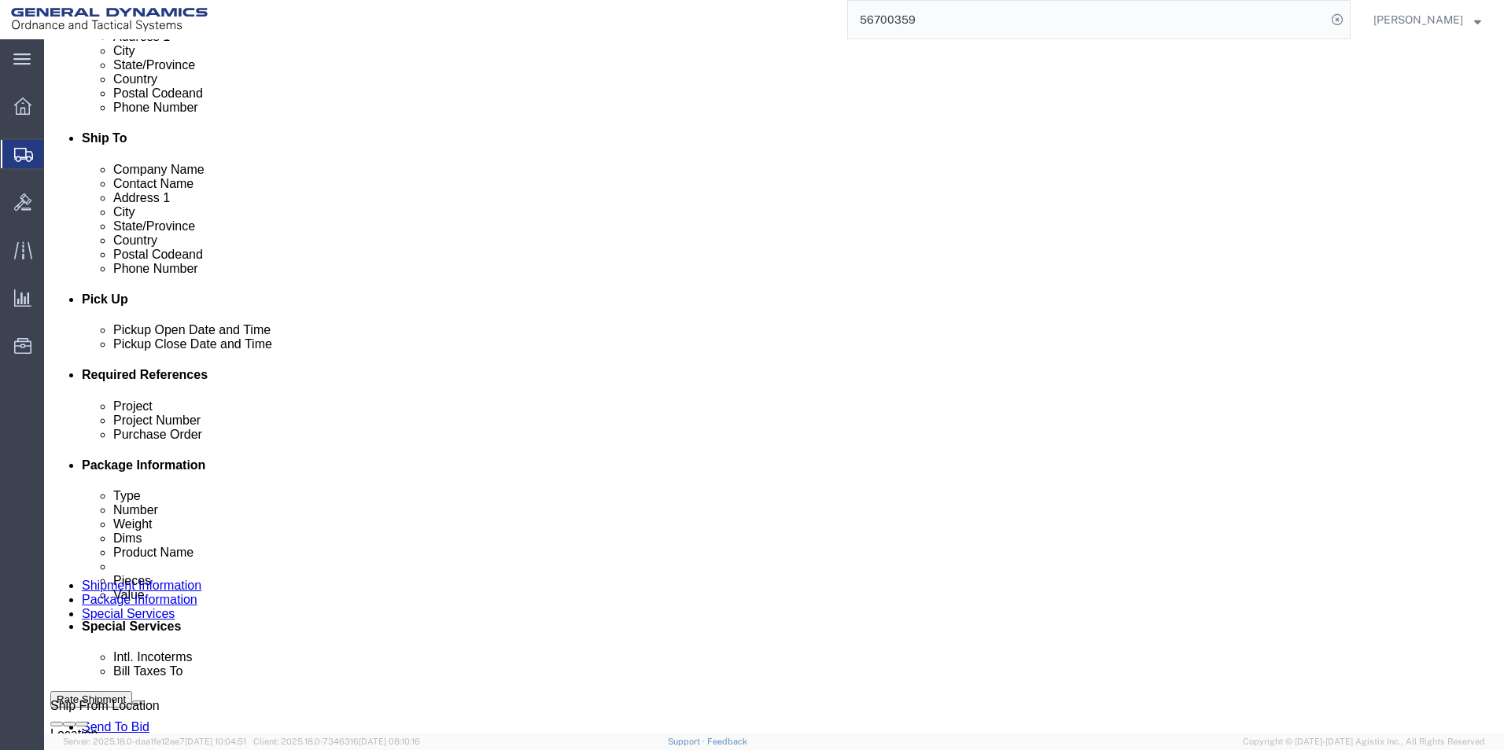
scroll to position [472, 0]
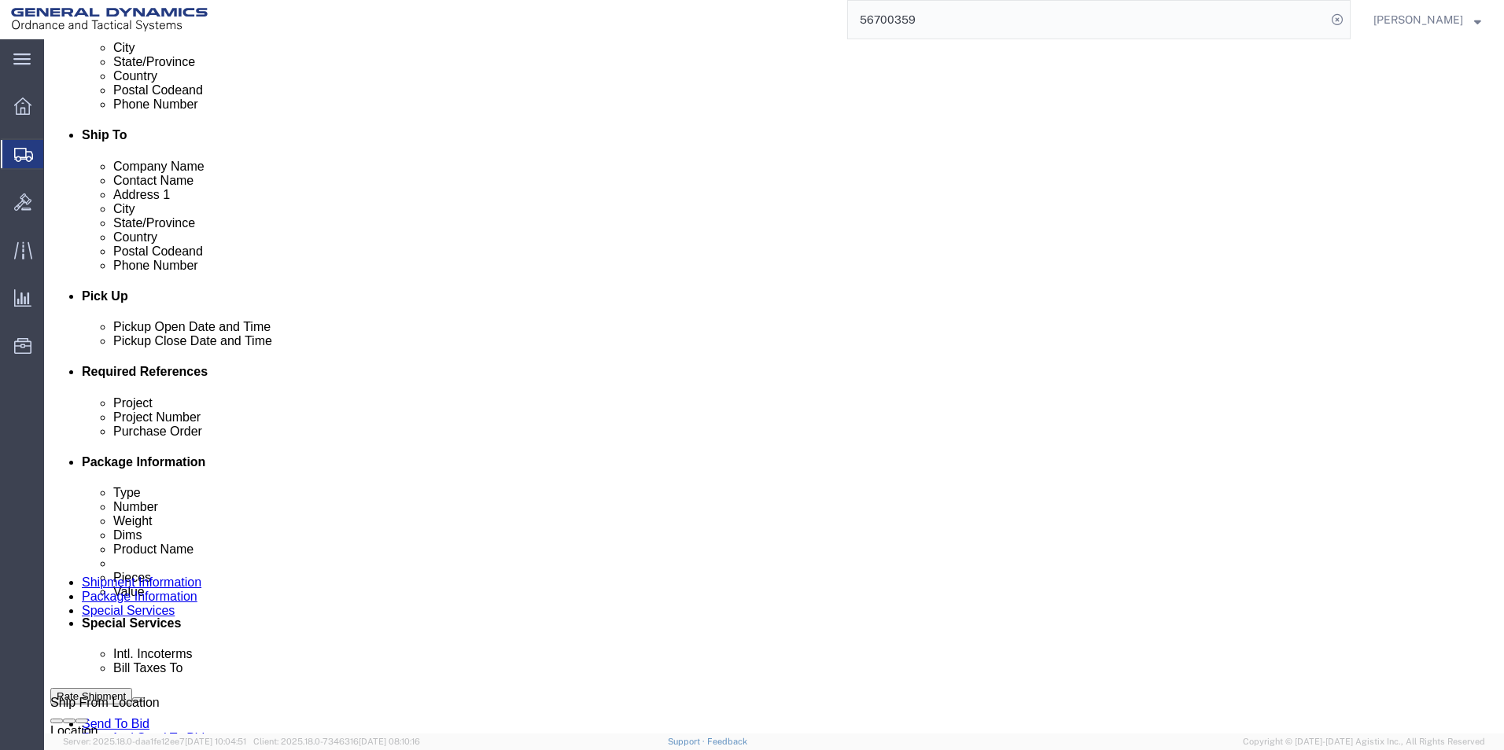
click select "Select Recipient Account Sender/Shipper Third Party Account"
select select "SHIP"
click select "Select Recipient Account Sender/Shipper Third Party Account"
click div "Billing Location Select Select My Profile Location GD-OTS [GEOGRAPHIC_DATA] (Co…"
click button "Rate Shipment"
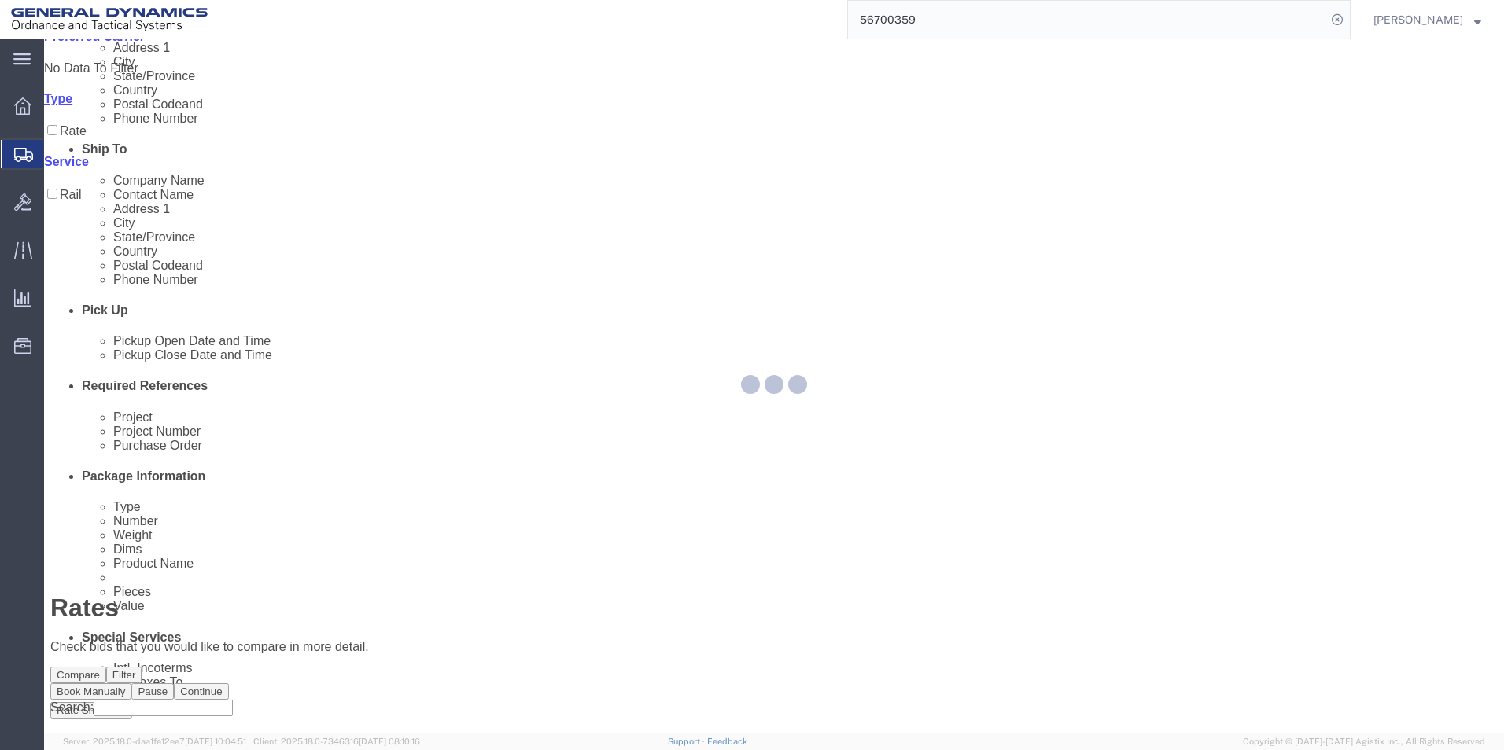
scroll to position [0, 0]
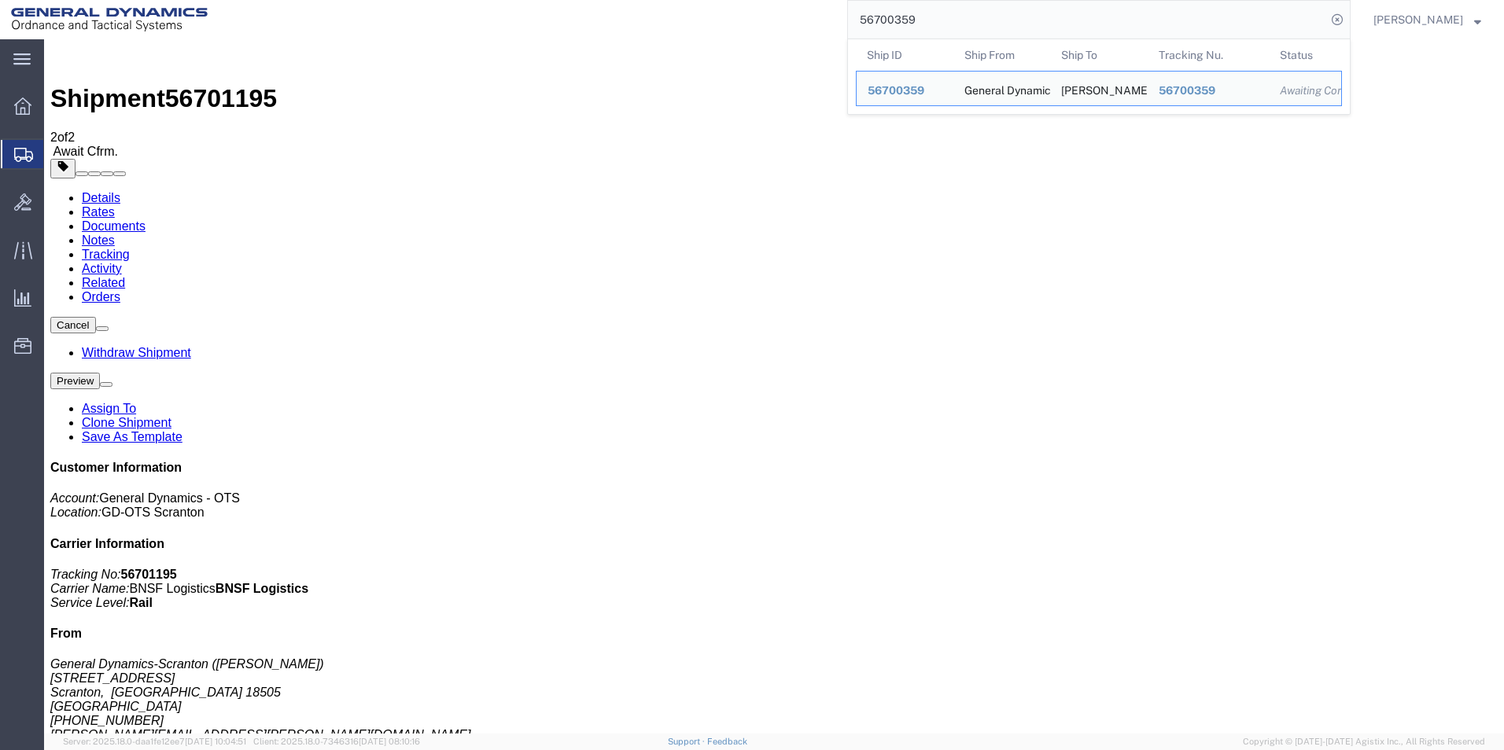
drag, startPoint x: 886, startPoint y: 16, endPoint x: 847, endPoint y: 16, distance: 39.3
click at [847, 16] on div "56700359 Ship ID Ship From Ship To Tracking Nu. Status Ship ID 56700359 Ship Fr…" at bounding box center [785, 19] width 1132 height 39
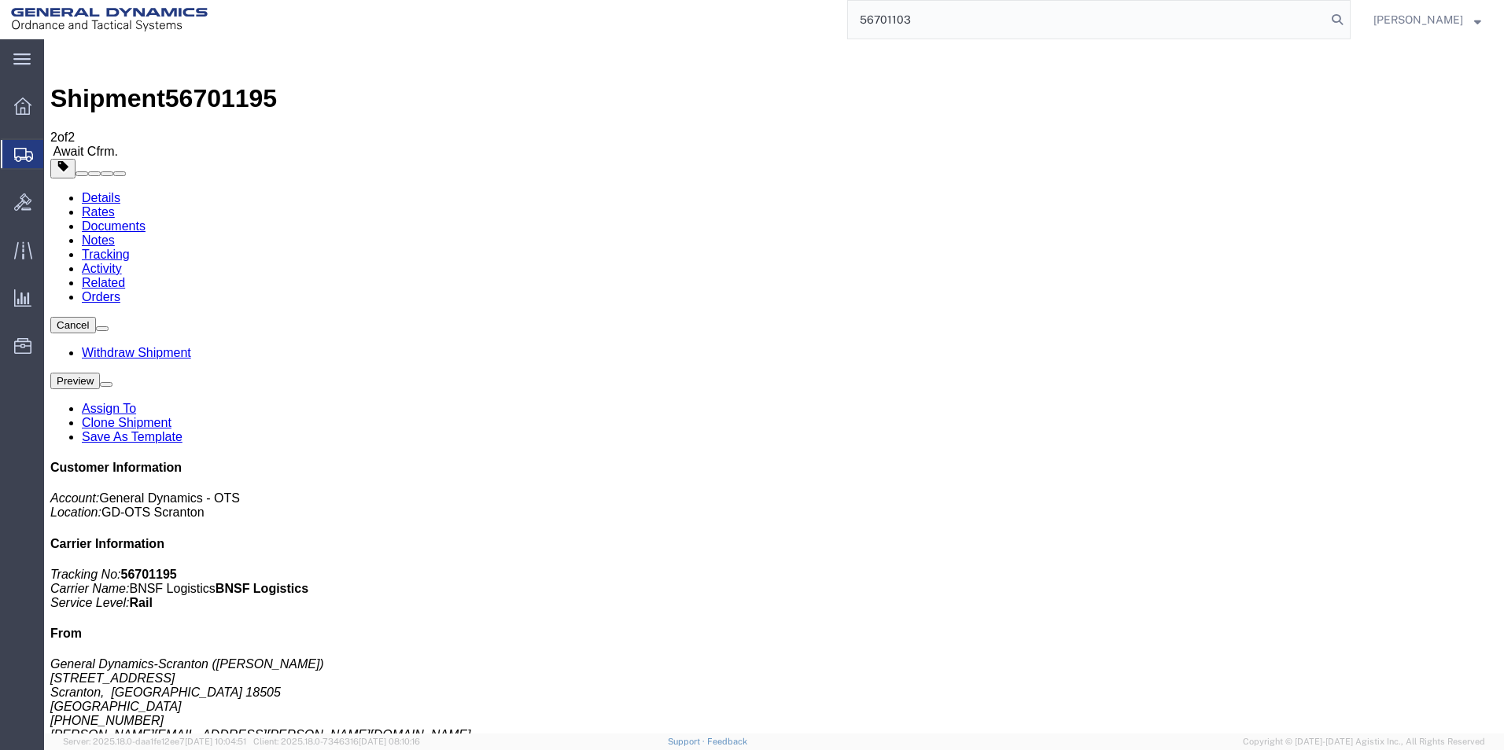
type input "56701103"
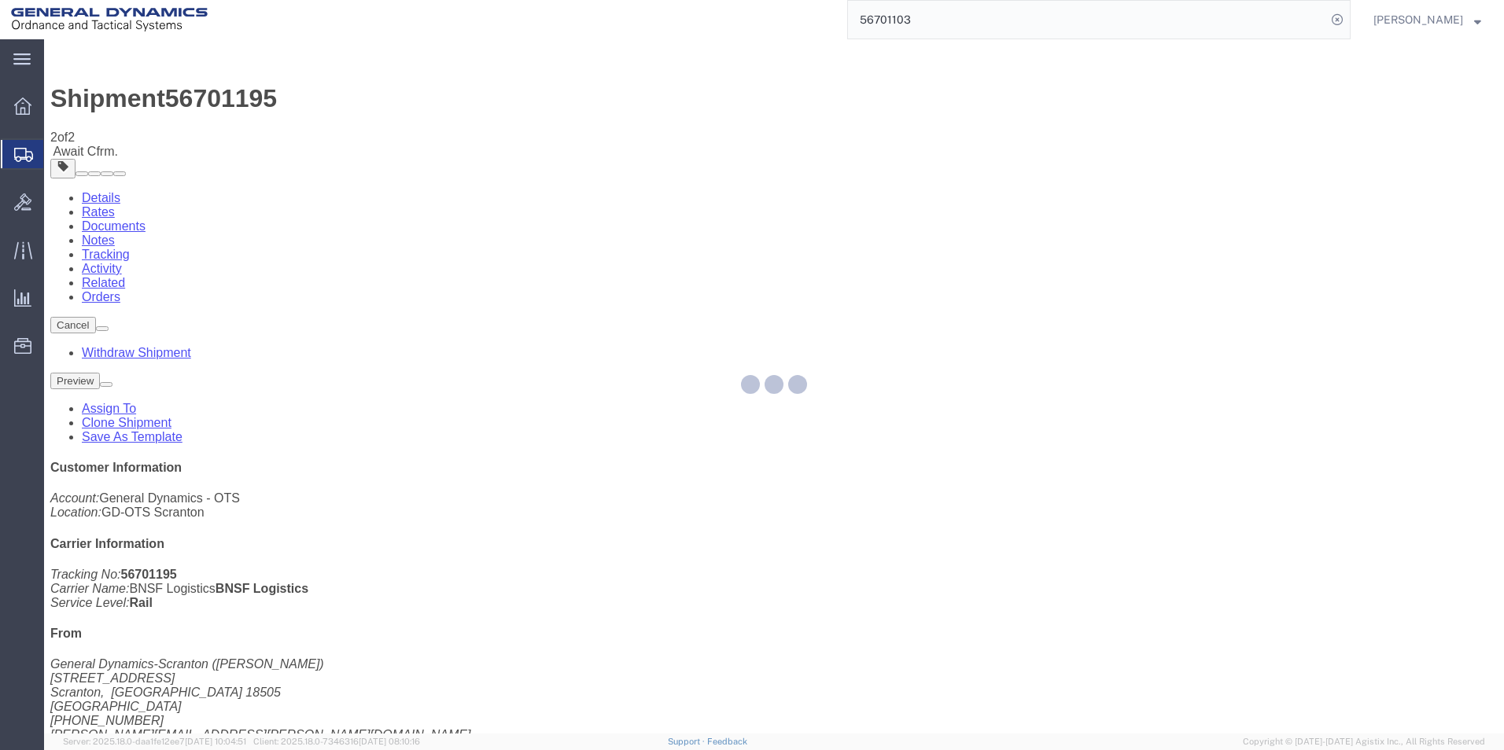
drag, startPoint x: 930, startPoint y: 22, endPoint x: 859, endPoint y: 20, distance: 71.6
click at [859, 20] on div "56701103" at bounding box center [785, 19] width 1132 height 39
